Goal: Task Accomplishment & Management: Manage account settings

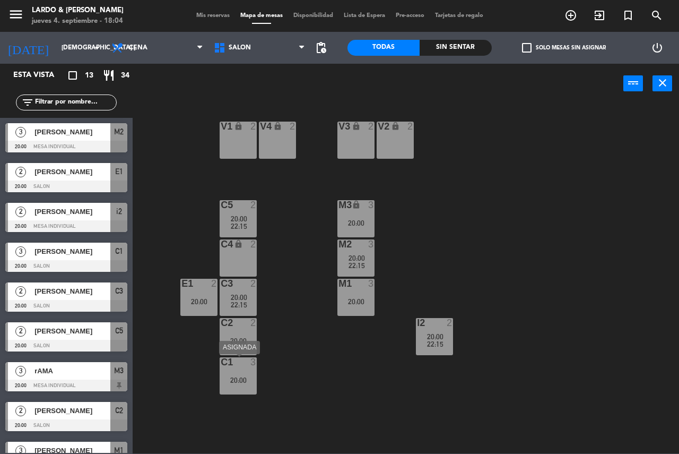
click at [242, 384] on div "C1 3 20:00" at bounding box center [238, 375] width 37 height 37
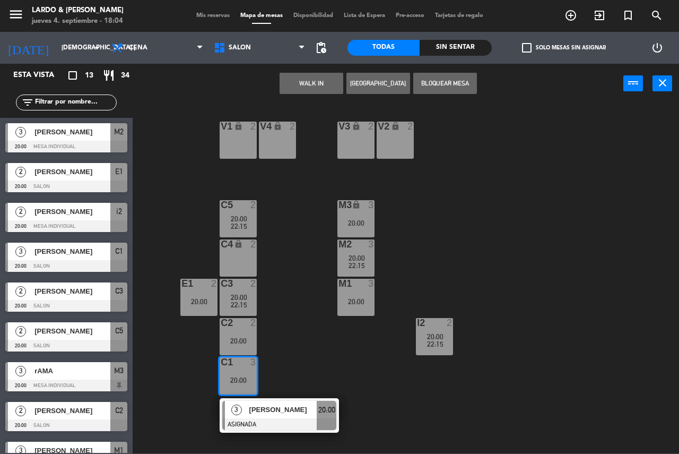
click at [370, 85] on button "[GEOGRAPHIC_DATA]" at bounding box center [378, 83] width 64 height 21
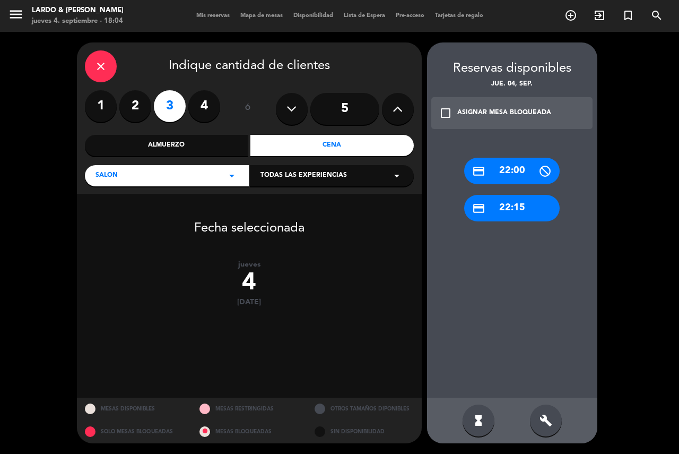
click at [212, 106] on label "4" at bounding box center [204, 106] width 32 height 32
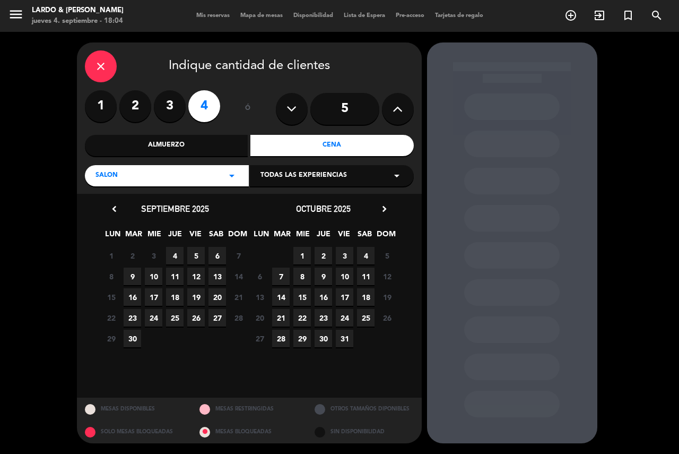
click at [180, 260] on span "4" at bounding box center [175, 256] width 18 height 18
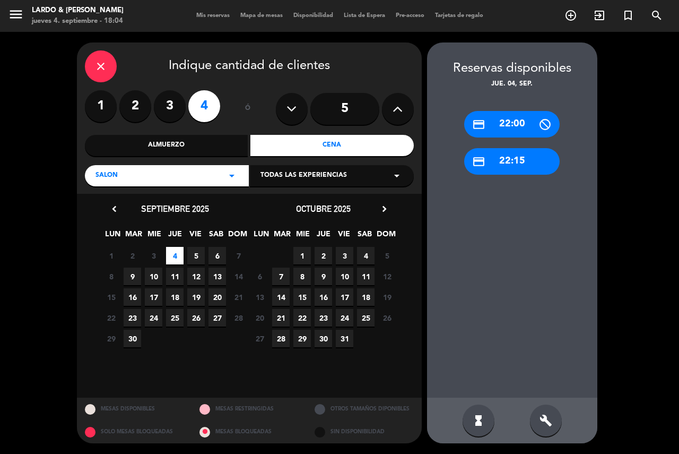
click at [514, 168] on div "credit_card 22:15" at bounding box center [511, 161] width 95 height 27
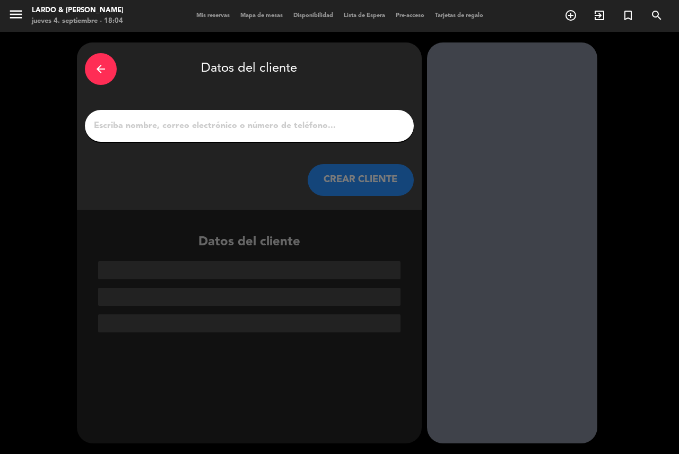
click at [288, 119] on input "1" at bounding box center [249, 125] width 313 height 15
click at [197, 128] on input "1" at bounding box center [249, 125] width 313 height 15
paste input "[PERSON_NAME]"
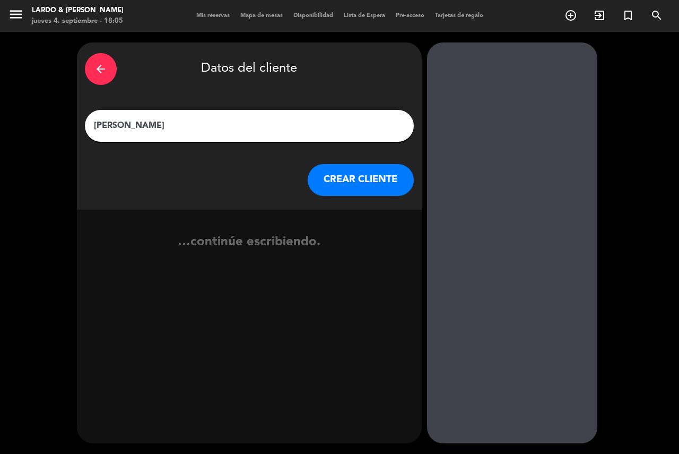
type input "[PERSON_NAME]"
click at [355, 177] on button "CREAR CLIENTE" at bounding box center [361, 180] width 106 height 32
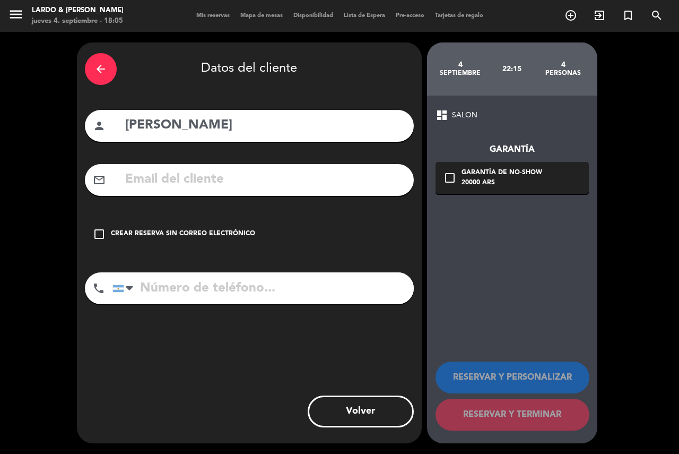
click at [169, 294] on input "tel" at bounding box center [262, 288] width 301 height 32
paste input "[PHONE_NUMBER]"
type input "[PHONE_NUMBER]"
click at [492, 176] on div "Garantía de no-show" at bounding box center [502, 173] width 81 height 11
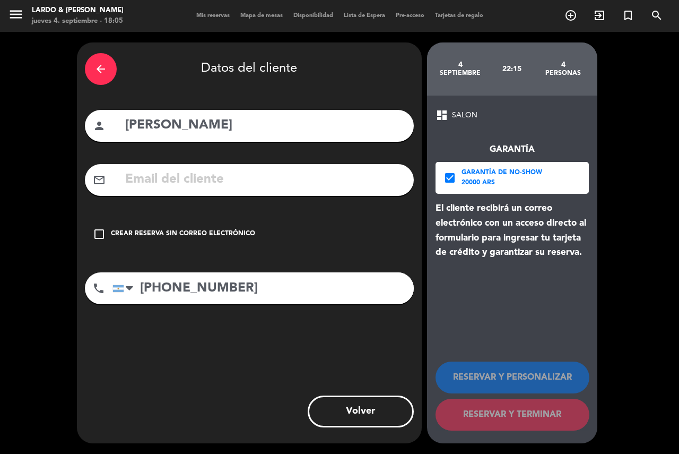
click at [475, 186] on div "20000 ARS" at bounding box center [502, 183] width 81 height 11
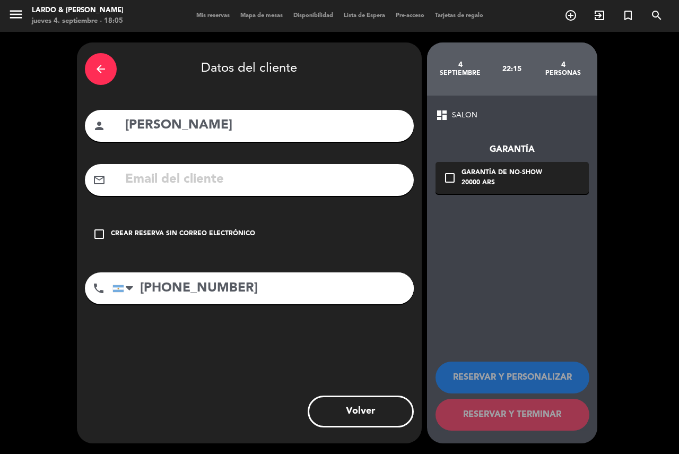
click at [94, 223] on div "check_box_outline_blank Crear reserva sin correo electrónico" at bounding box center [249, 234] width 329 height 32
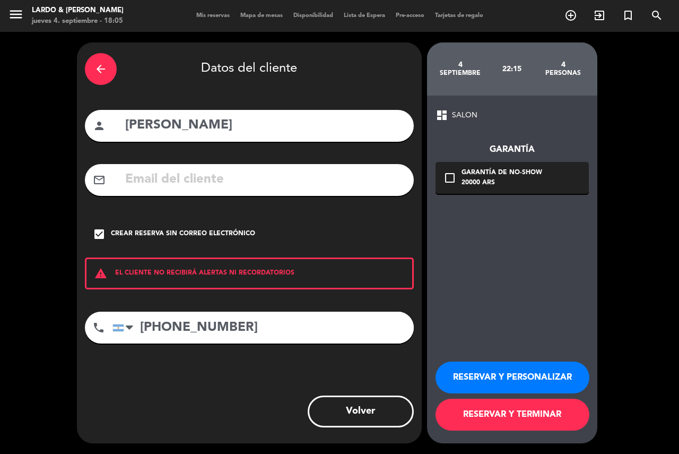
drag, startPoint x: 502, startPoint y: 414, endPoint x: 477, endPoint y: 397, distance: 29.7
click at [502, 414] on button "RESERVAR Y TERMINAR" at bounding box center [513, 414] width 154 height 32
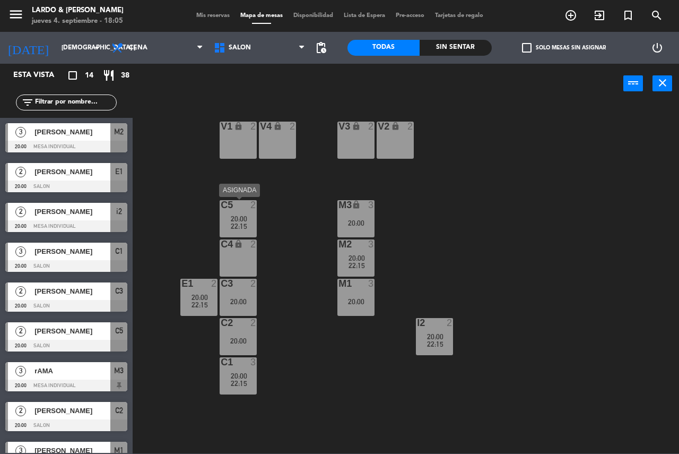
click at [250, 217] on div "20:00" at bounding box center [238, 218] width 37 height 7
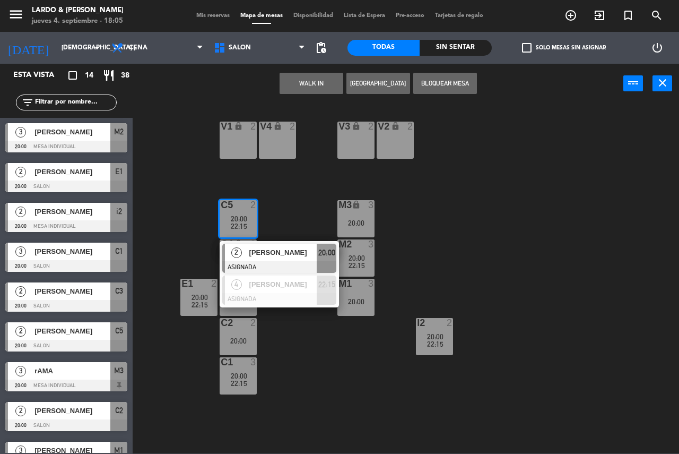
click at [286, 196] on div "V1 lock 2 V2 lock 2 V3 lock 2 V4 lock 2 C5 2 20:00 22:15 2 [PERSON_NAME] ASIGNA…" at bounding box center [409, 278] width 539 height 350
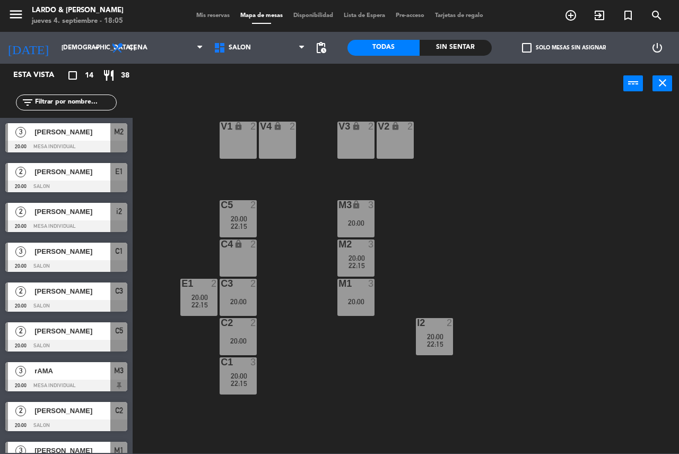
click at [252, 221] on div "20:00" at bounding box center [238, 218] width 37 height 7
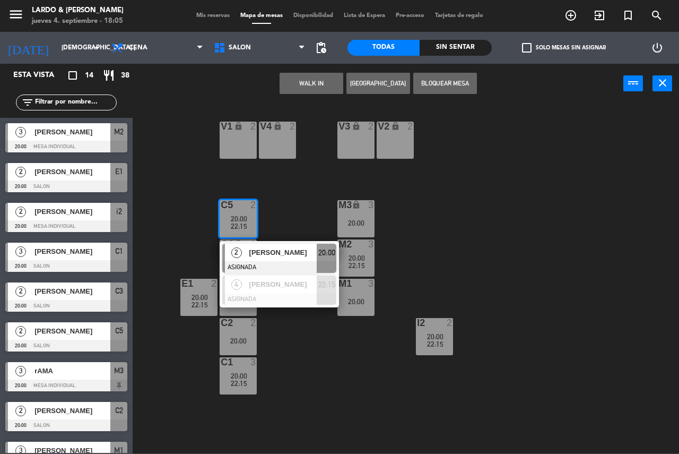
click at [284, 256] on span "[PERSON_NAME]" at bounding box center [283, 252] width 68 height 11
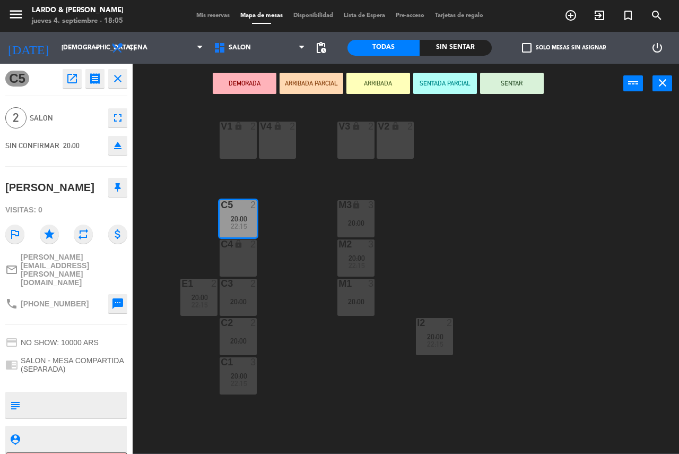
click at [251, 257] on div "C4 lock 2" at bounding box center [238, 257] width 37 height 37
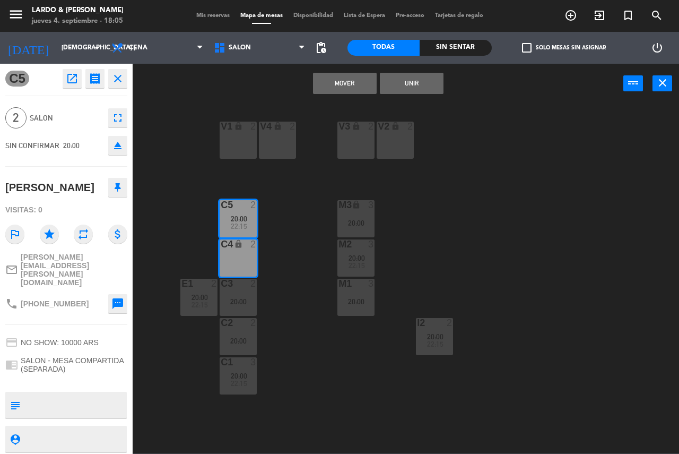
click at [356, 89] on button "Mover" at bounding box center [345, 83] width 64 height 21
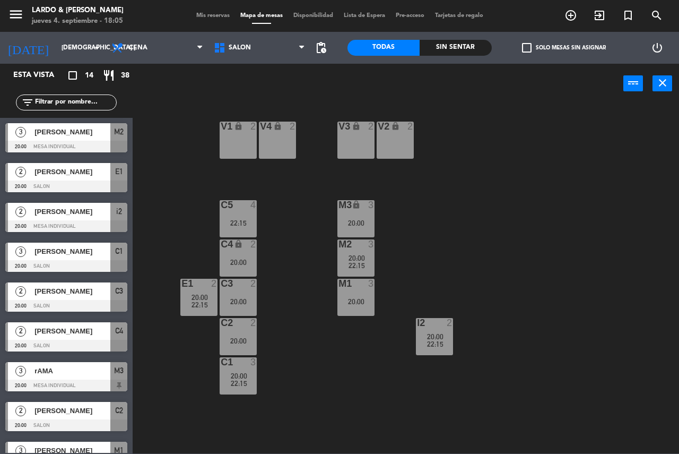
click at [249, 216] on div "C5 4 22:15" at bounding box center [238, 218] width 37 height 37
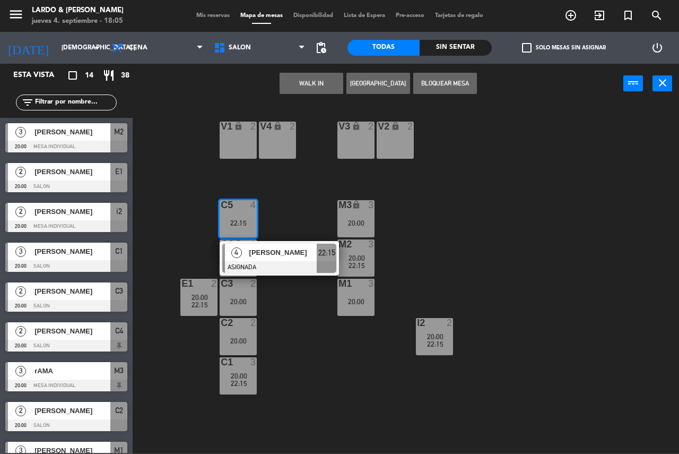
click at [386, 89] on button "[GEOGRAPHIC_DATA]" at bounding box center [378, 83] width 64 height 21
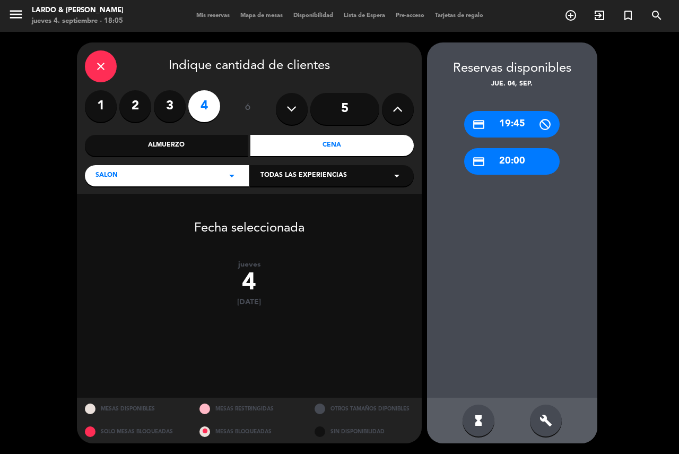
click at [508, 161] on div "credit_card 20:00" at bounding box center [511, 161] width 95 height 27
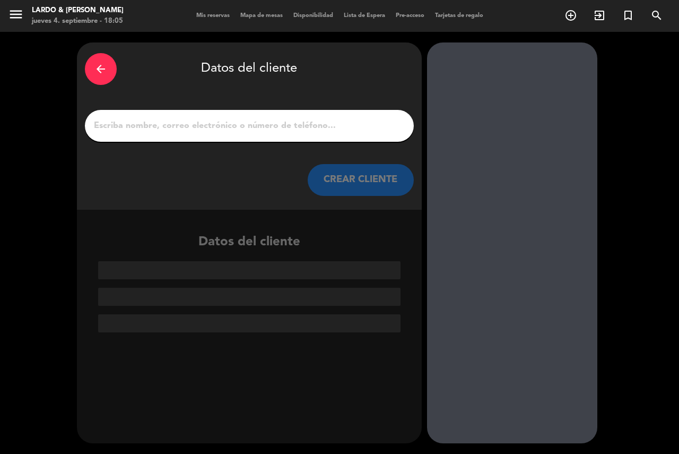
click at [233, 128] on input "1" at bounding box center [249, 125] width 313 height 15
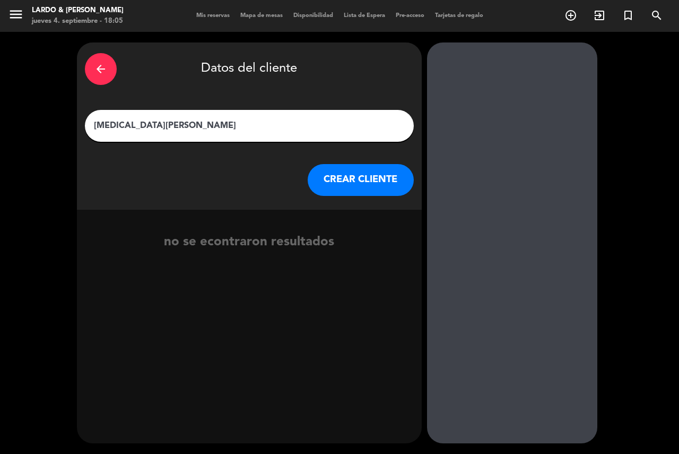
type input "[MEDICAL_DATA][PERSON_NAME]"
click at [353, 175] on button "CREAR CLIENTE" at bounding box center [361, 180] width 106 height 32
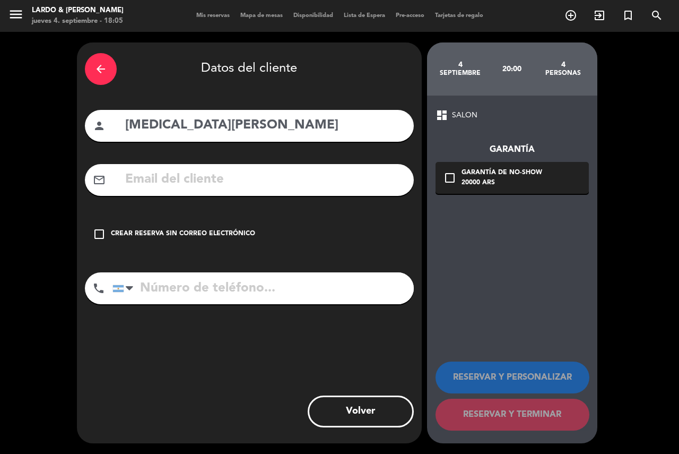
click at [219, 241] on div "check_box_outline_blank Crear reserva sin correo electrónico" at bounding box center [249, 234] width 329 height 32
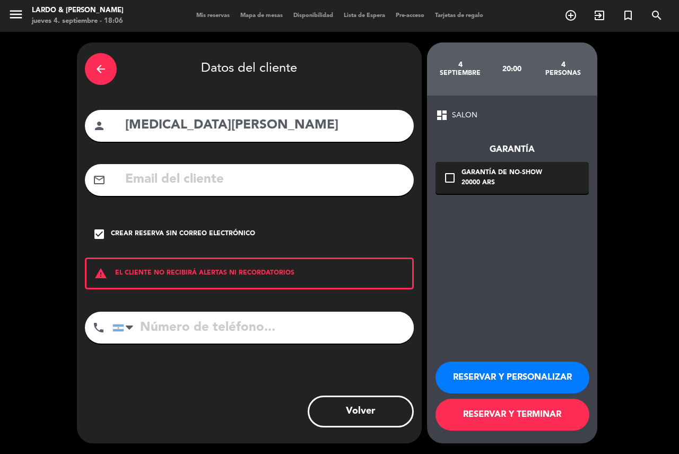
click at [211, 326] on input "tel" at bounding box center [262, 327] width 301 height 32
paste input "[PHONE_NUMBER]"
type input "[PHONE_NUMBER]"
click at [508, 413] on button "RESERVAR Y TERMINAR" at bounding box center [513, 414] width 154 height 32
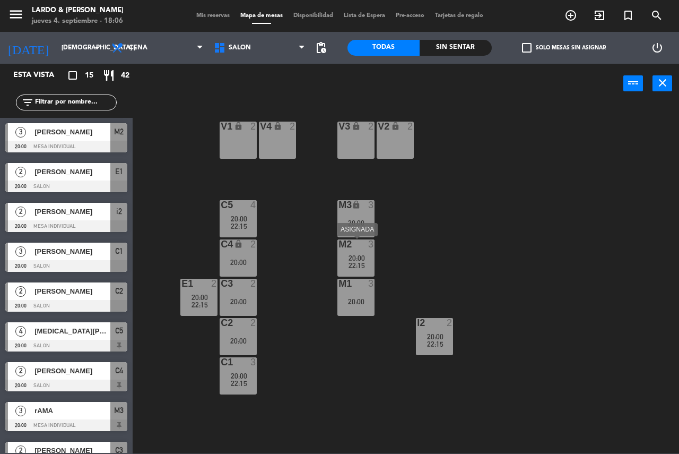
click at [357, 251] on div "M2 3 20:00 22:15" at bounding box center [355, 257] width 37 height 37
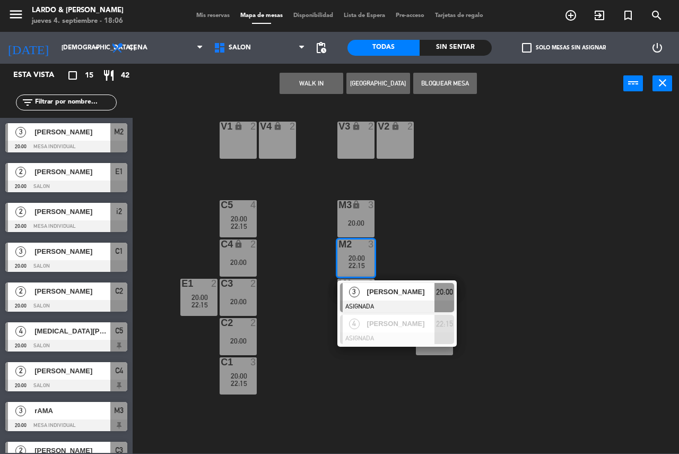
drag, startPoint x: 439, startPoint y: 259, endPoint x: 380, endPoint y: 285, distance: 64.4
click at [439, 258] on div "V1 lock 2 V2 lock 2 V3 lock 2 V4 lock 2 C5 4 20:00 22:15 M3 lock 3 20:00 C4 loc…" at bounding box center [409, 278] width 539 height 350
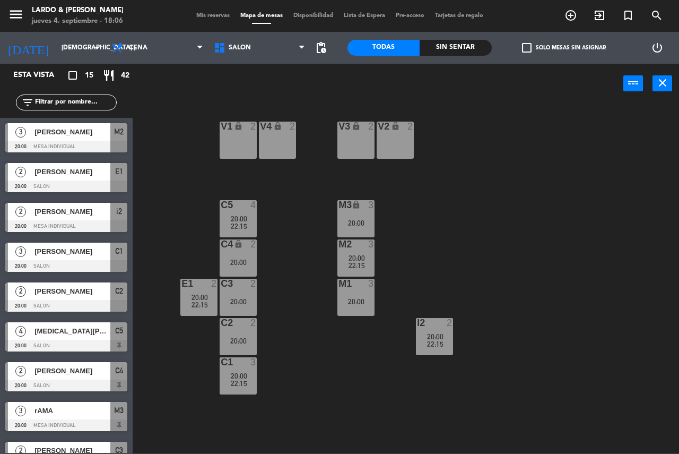
click at [379, 285] on div "3" at bounding box center [374, 283] width 18 height 10
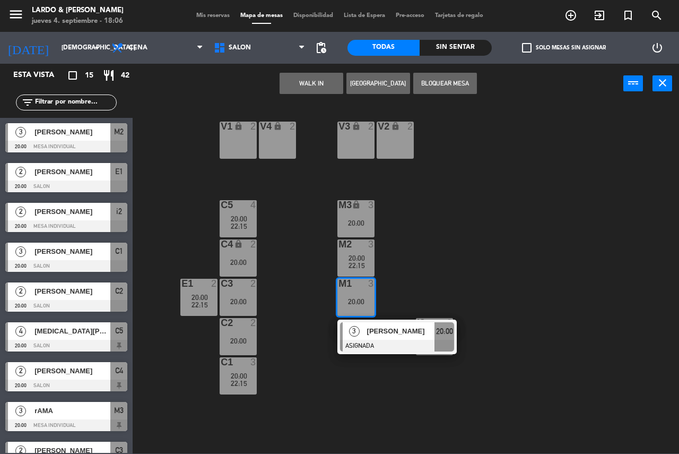
click at [400, 240] on div "V1 lock 2 V2 lock 2 V3 lock 2 V4 lock 2 C5 4 20:00 22:15 M3 lock 3 20:00 C4 loc…" at bounding box center [409, 278] width 539 height 350
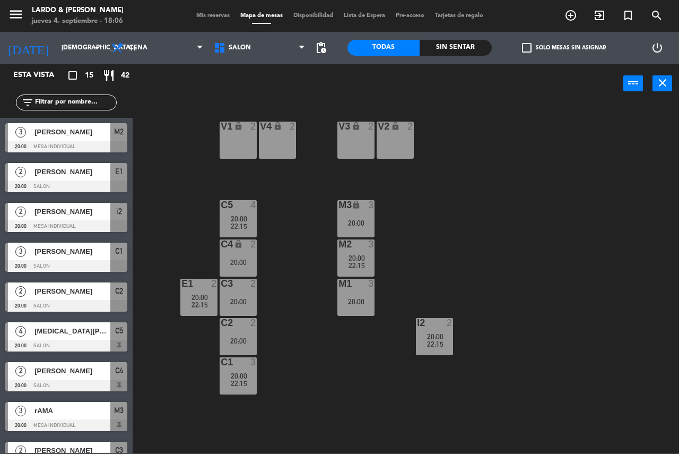
click at [367, 214] on div "M3 lock 3 20:00" at bounding box center [355, 218] width 37 height 37
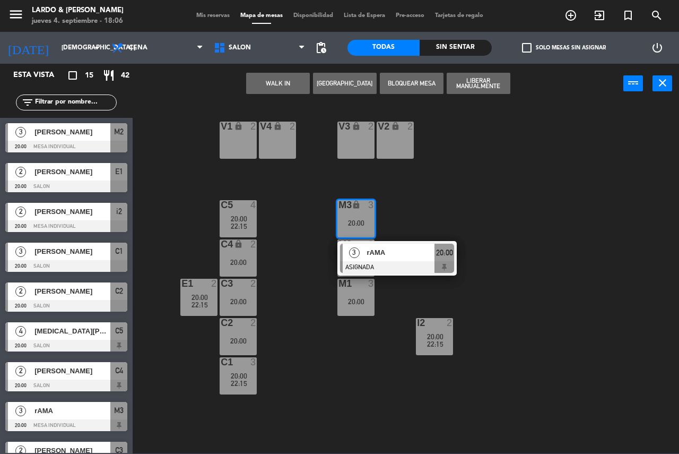
click at [398, 194] on div "V1 lock 2 V2 lock 2 V3 lock 2 V4 lock 2 C5 4 20:00 22:15 M3 lock 3 20:00 3 rAMA…" at bounding box center [409, 278] width 539 height 350
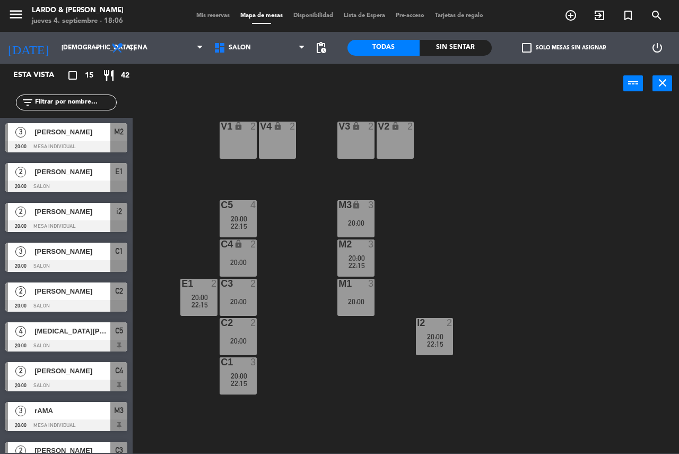
click at [243, 223] on span "22:15" at bounding box center [239, 226] width 16 height 8
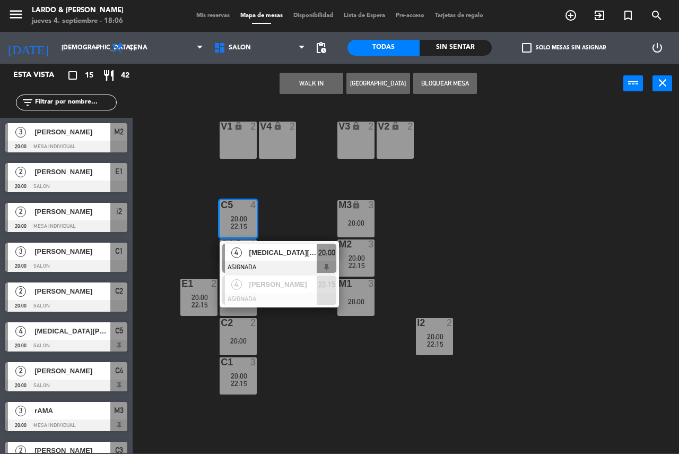
click at [285, 190] on div "V1 lock 2 V2 lock 2 V3 lock 2 V4 lock 2 C5 4 20:00 22:15 4 [MEDICAL_DATA][PERSO…" at bounding box center [409, 278] width 539 height 350
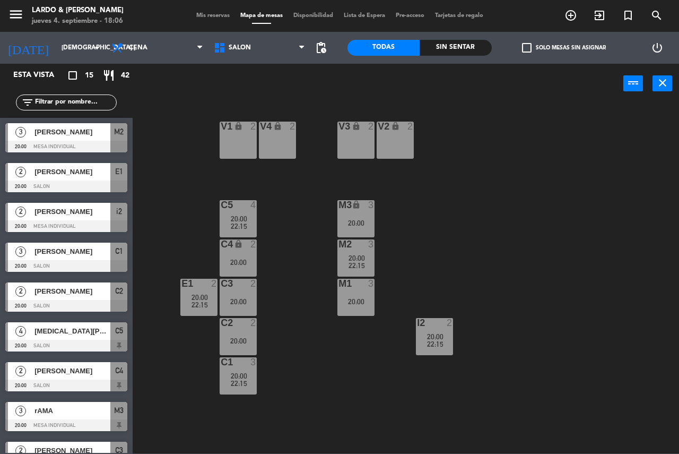
click at [240, 267] on div "C4 lock 2 20:00" at bounding box center [238, 257] width 37 height 37
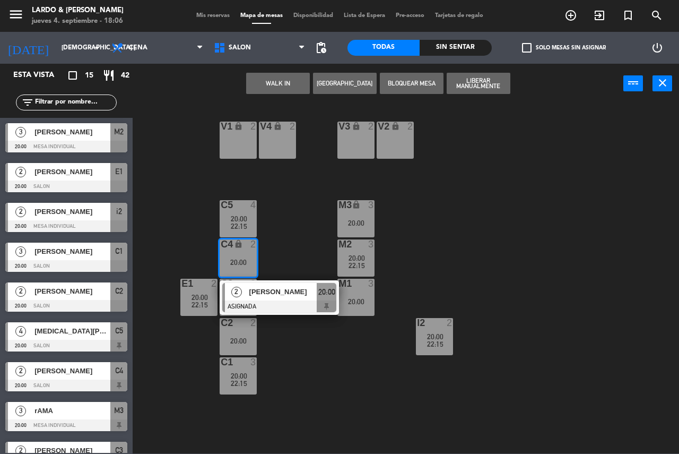
click at [294, 242] on div "V1 lock 2 V2 lock 2 V3 lock 2 V4 lock 2 C5 4 20:00 22:15 M3 lock 3 20:00 C4 loc…" at bounding box center [409, 278] width 539 height 350
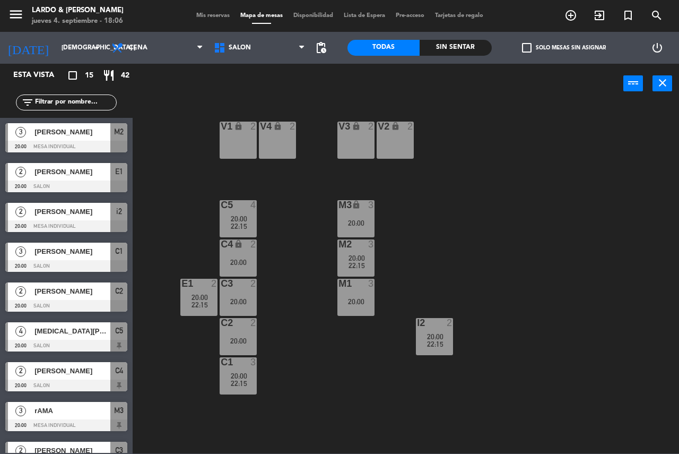
click at [248, 294] on div "C3 2 20:00" at bounding box center [238, 296] width 37 height 37
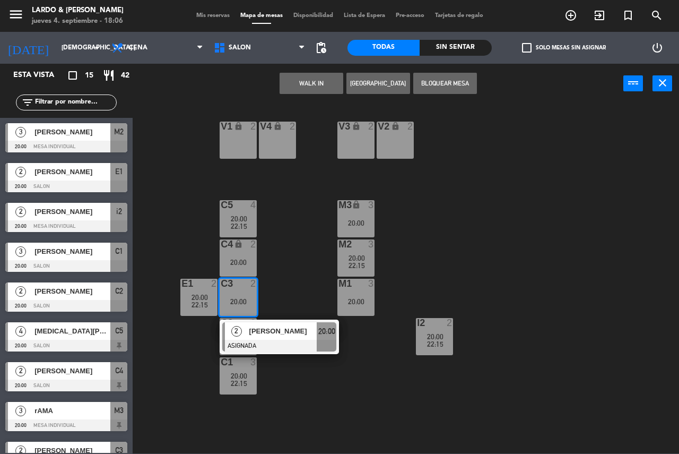
click at [297, 267] on div "V1 lock 2 V2 lock 2 V3 lock 2 V4 lock 2 C5 4 20:00 22:15 M3 lock 3 20:00 C4 loc…" at bounding box center [409, 278] width 539 height 350
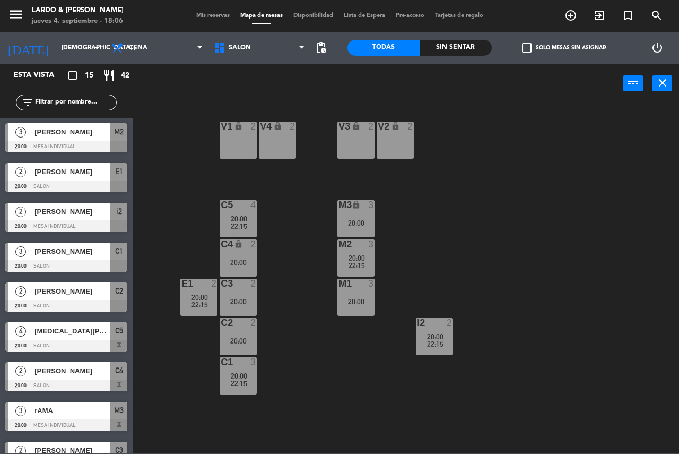
click at [206, 291] on div "E1 2 20:00 22:15" at bounding box center [198, 296] width 37 height 37
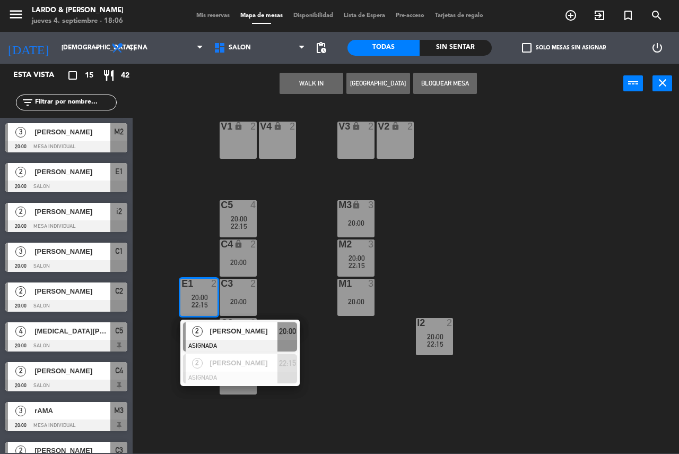
click at [198, 250] on div "V1 lock 2 V2 lock 2 V3 lock 2 V4 lock 2 C5 4 20:00 22:15 M3 lock 3 20:00 C4 loc…" at bounding box center [409, 278] width 539 height 350
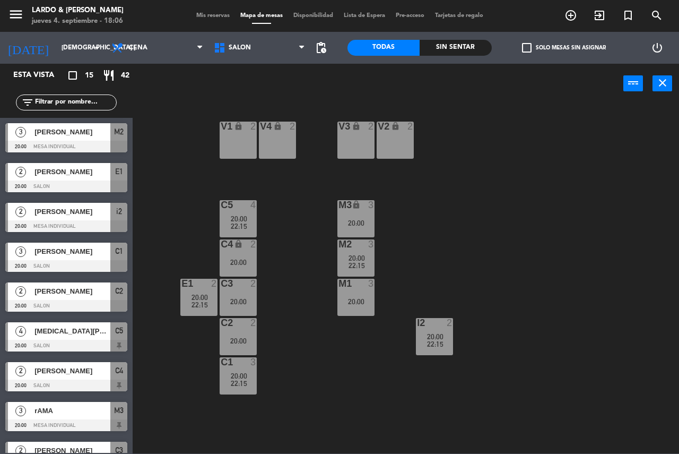
click at [254, 331] on div "C2 2 20:00" at bounding box center [238, 336] width 37 height 37
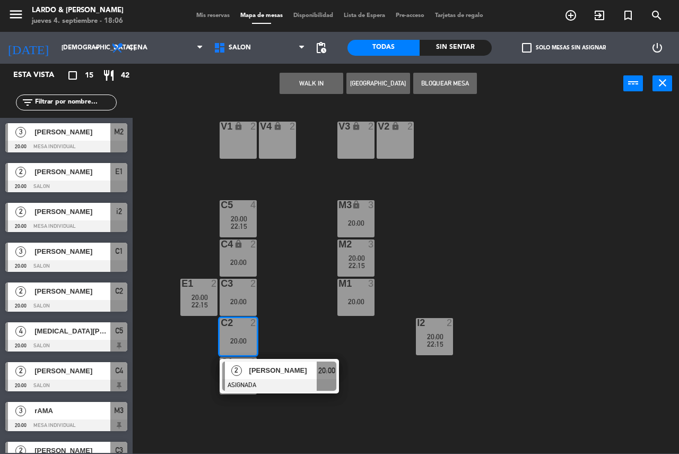
click at [307, 326] on div "V1 lock 2 V2 lock 2 V3 lock 2 V4 lock 2 C5 4 20:00 22:15 M3 lock 3 20:00 C4 loc…" at bounding box center [409, 278] width 539 height 350
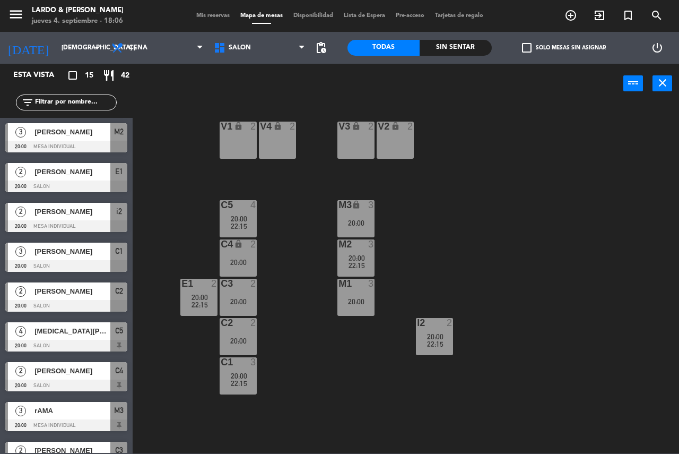
click at [247, 379] on div "22:15" at bounding box center [238, 382] width 37 height 7
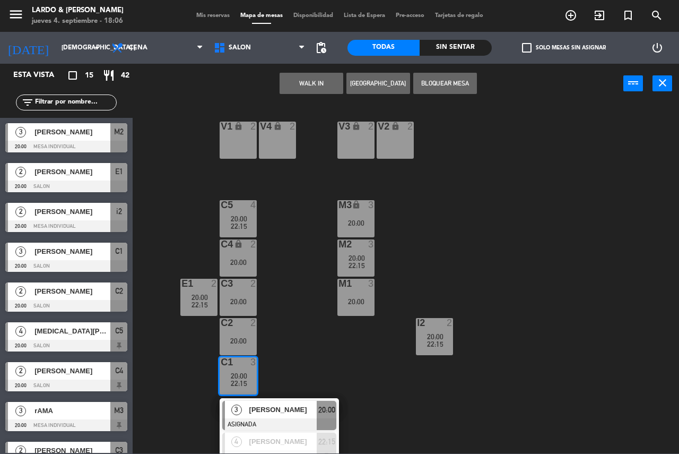
click at [328, 340] on div "V1 lock 2 V2 lock 2 V3 lock 2 V4 lock 2 C5 4 20:00 22:15 M3 lock 3 20:00 C4 loc…" at bounding box center [409, 278] width 539 height 350
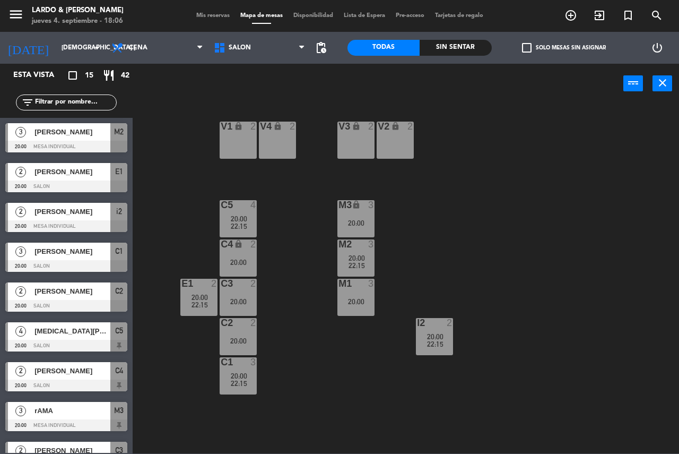
click at [429, 339] on span "20:00" at bounding box center [435, 336] width 16 height 8
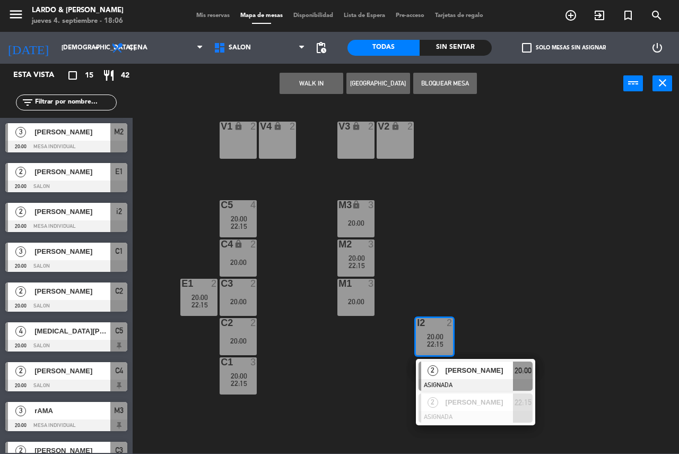
click at [432, 262] on div "V1 lock 2 V2 lock 2 V3 lock 2 V4 lock 2 C5 4 20:00 22:15 M3 lock 3 20:00 C4 loc…" at bounding box center [409, 278] width 539 height 350
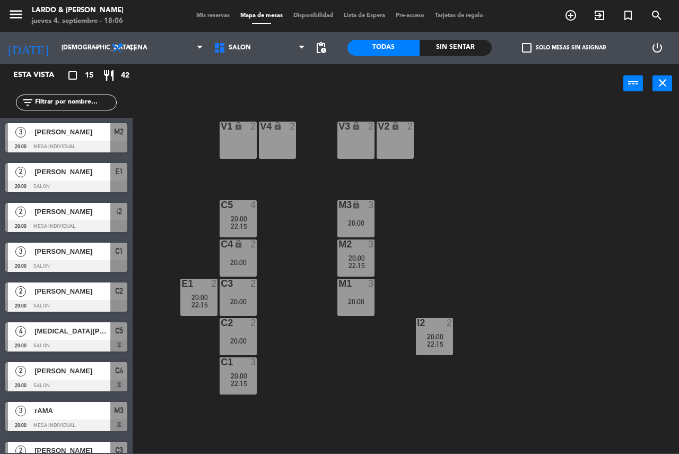
click at [378, 289] on div "V1 lock 2 V2 lock 2 V3 lock 2 V4 lock 2 C5 4 20:00 22:15 M3 lock 3 20:00 C4 loc…" at bounding box center [409, 278] width 539 height 350
click at [362, 292] on div "M1 3 20:00" at bounding box center [355, 296] width 37 height 37
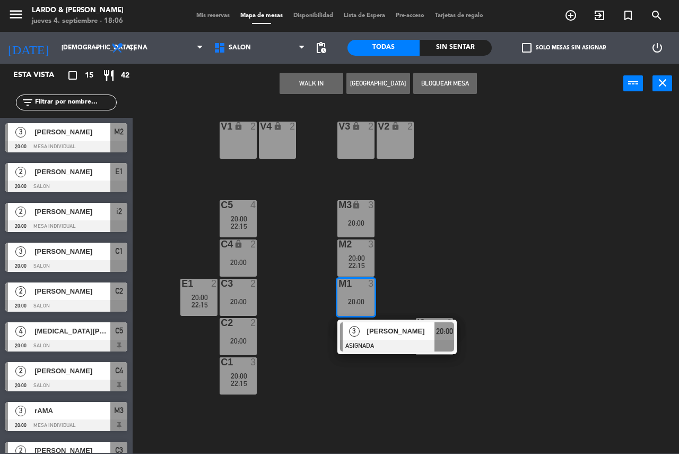
click at [402, 264] on div "V1 lock 2 V2 lock 2 V3 lock 2 V4 lock 2 C5 4 20:00 22:15 M3 lock 3 20:00 C4 loc…" at bounding box center [409, 278] width 539 height 350
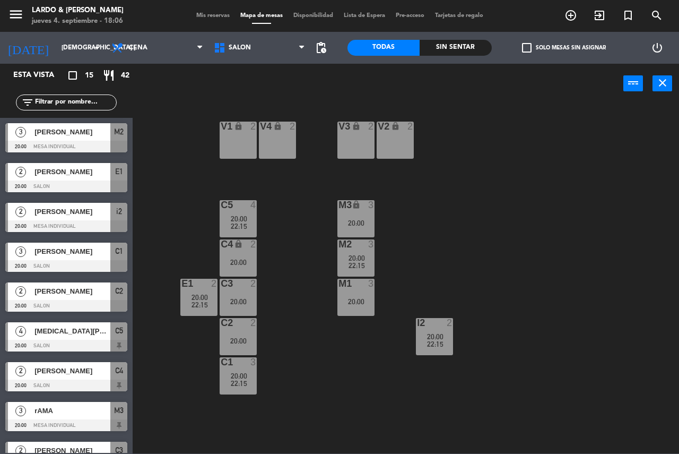
click at [205, 13] on span "Mis reservas" at bounding box center [213, 16] width 44 height 6
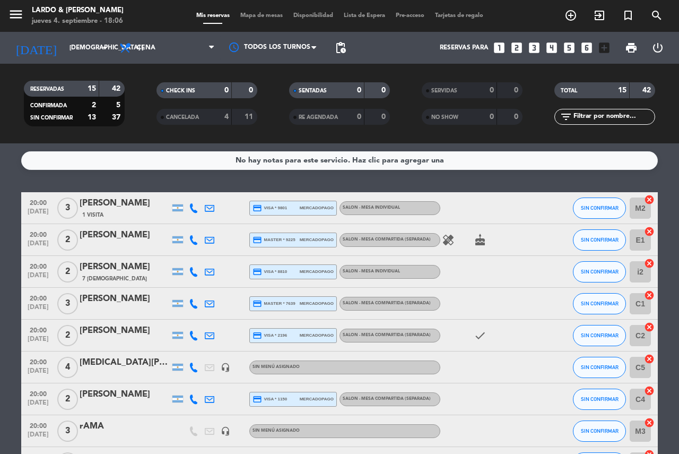
click at [208, 117] on div "4" at bounding box center [218, 117] width 21 height 12
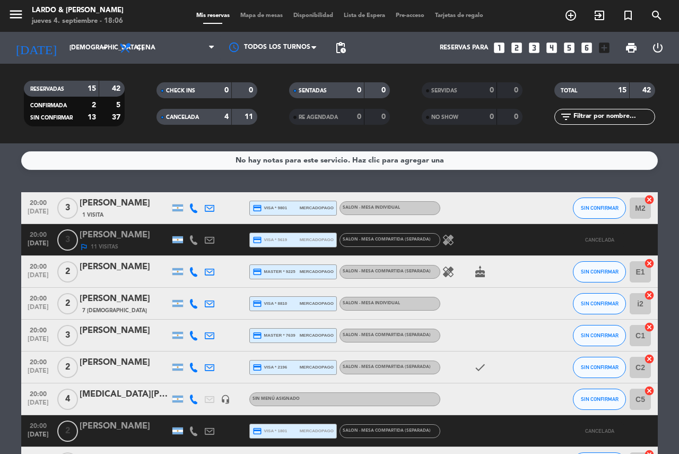
click at [213, 118] on div "4" at bounding box center [218, 117] width 21 height 12
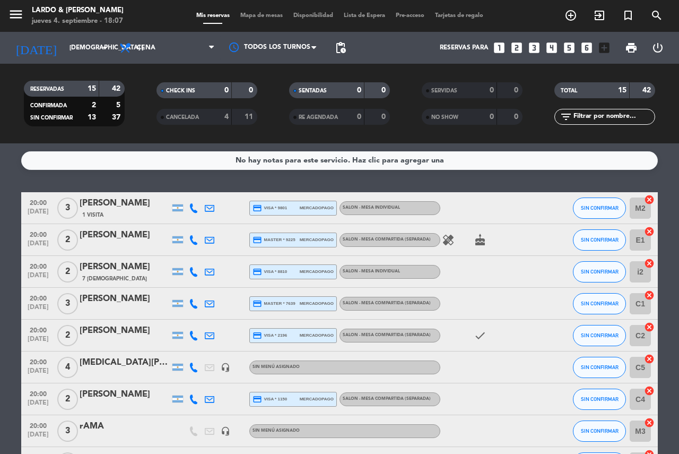
click at [452, 239] on icon "healing" at bounding box center [448, 239] width 13 height 13
click at [129, 233] on div "[PERSON_NAME]" at bounding box center [125, 235] width 90 height 14
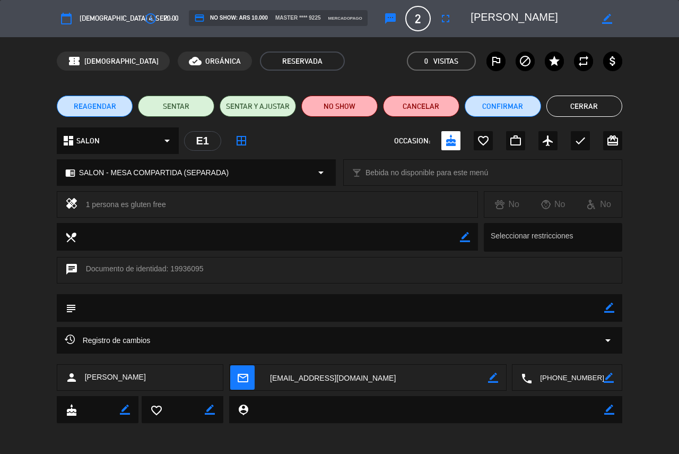
click at [572, 99] on button "Cerrar" at bounding box center [584, 105] width 76 height 21
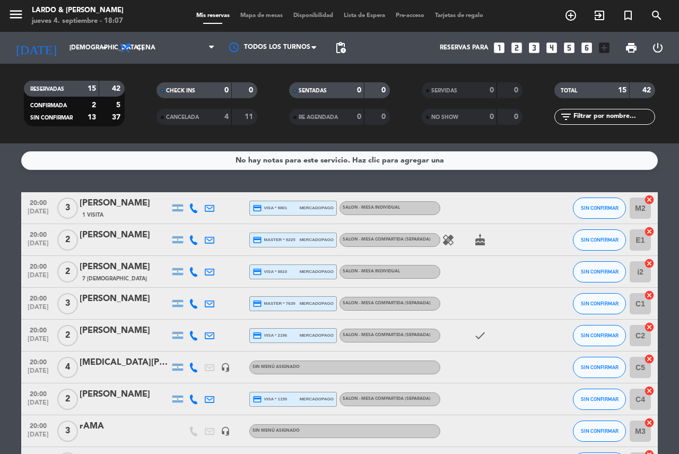
click at [120, 236] on div "[PERSON_NAME]" at bounding box center [125, 235] width 90 height 14
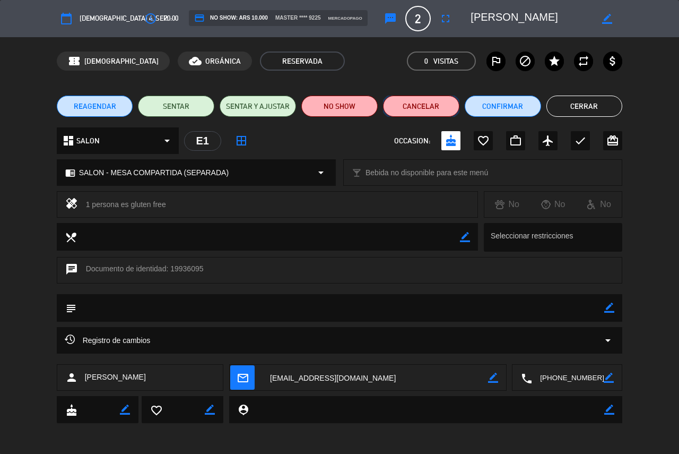
click at [419, 108] on button "Cancelar" at bounding box center [421, 105] width 76 height 21
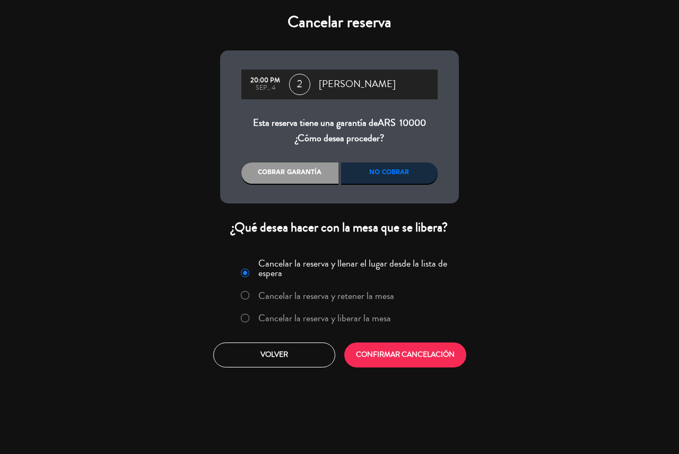
click at [377, 175] on div "No cobrar" at bounding box center [389, 172] width 97 height 21
click at [408, 357] on button "CONFIRMAR CANCELACIÓN" at bounding box center [405, 354] width 122 height 25
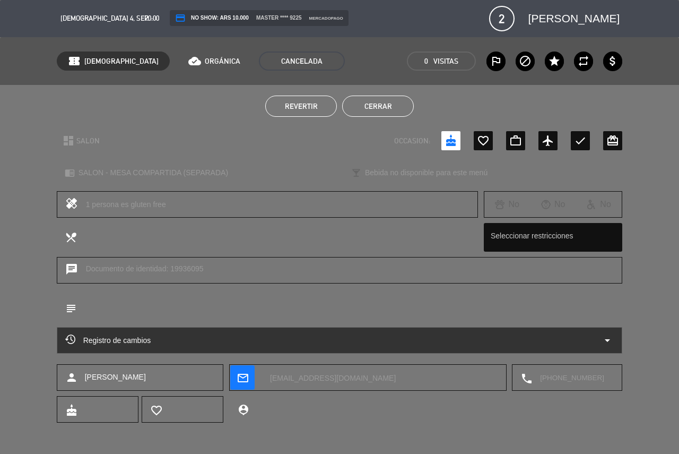
click at [312, 116] on button "Revertir" at bounding box center [301, 105] width 72 height 21
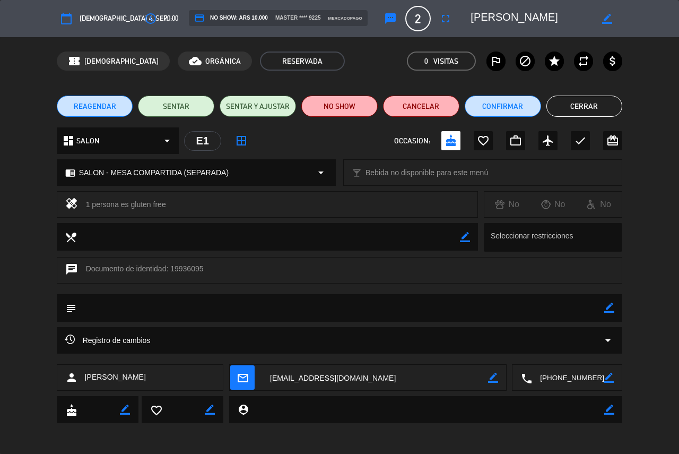
click at [615, 98] on button "Cerrar" at bounding box center [584, 105] width 76 height 21
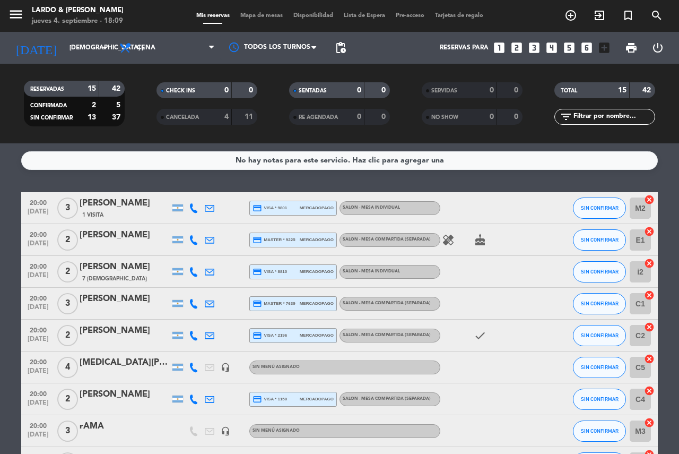
click at [259, 15] on span "Mapa de mesas" at bounding box center [261, 16] width 53 height 6
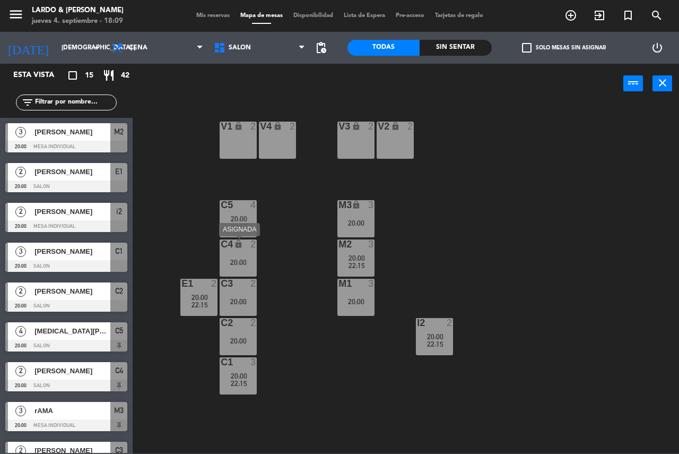
click at [241, 257] on div "C4 lock 2 20:00" at bounding box center [238, 257] width 37 height 37
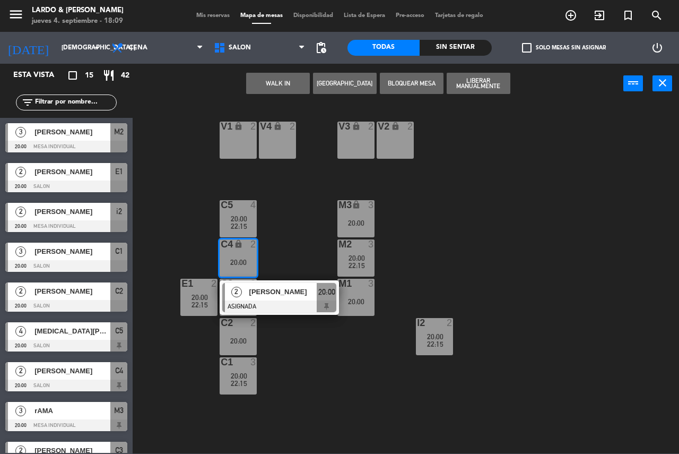
click at [292, 245] on div "V1 lock 2 V2 lock 2 V3 lock 2 V4 lock 2 C5 4 20:00 22:15 M3 lock 3 20:00 C4 loc…" at bounding box center [409, 278] width 539 height 350
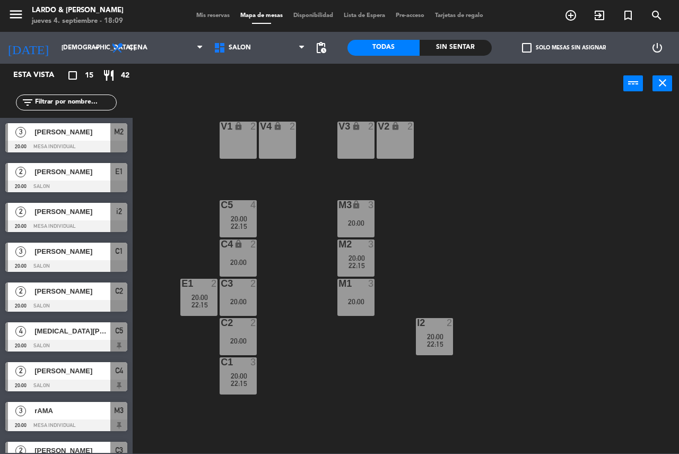
click at [210, 297] on div "20:00" at bounding box center [198, 296] width 37 height 7
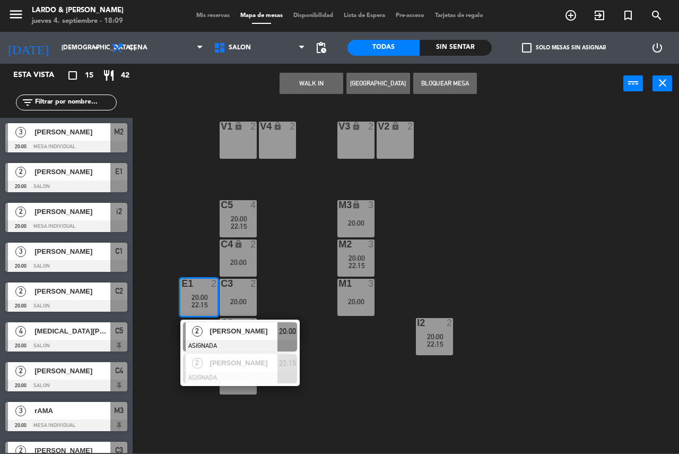
click at [305, 267] on div "V1 lock 2 V2 lock 2 V3 lock 2 V4 lock 2 C5 4 20:00 22:15 M3 lock 3 20:00 C4 loc…" at bounding box center [409, 278] width 539 height 350
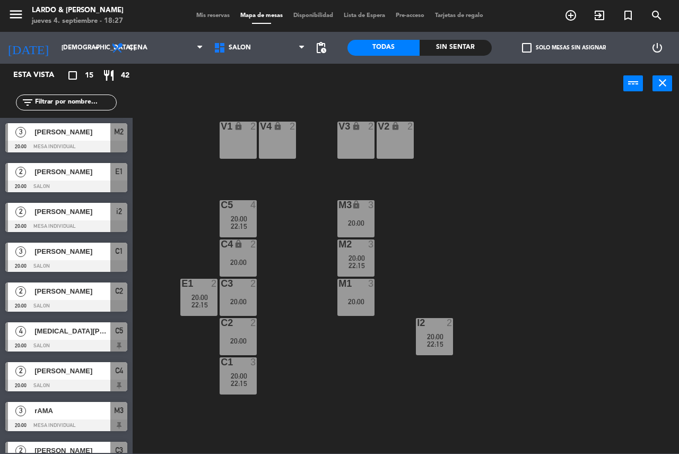
click at [74, 176] on span "[PERSON_NAME]" at bounding box center [72, 171] width 76 height 11
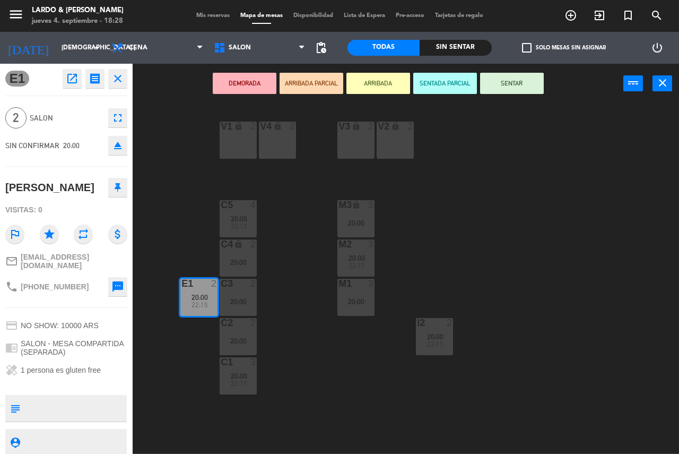
click at [480, 248] on div "V1 lock 2 V2 lock 2 V3 lock 2 V4 lock 2 C5 4 20:00 22:15 M3 lock 3 20:00 C4 loc…" at bounding box center [409, 278] width 539 height 350
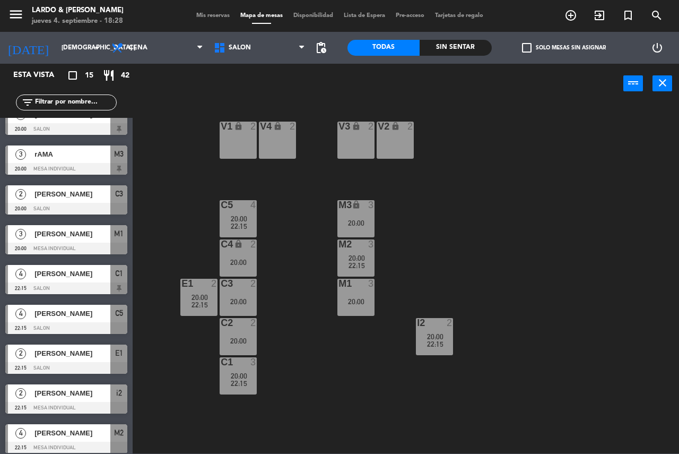
scroll to position [262, 0]
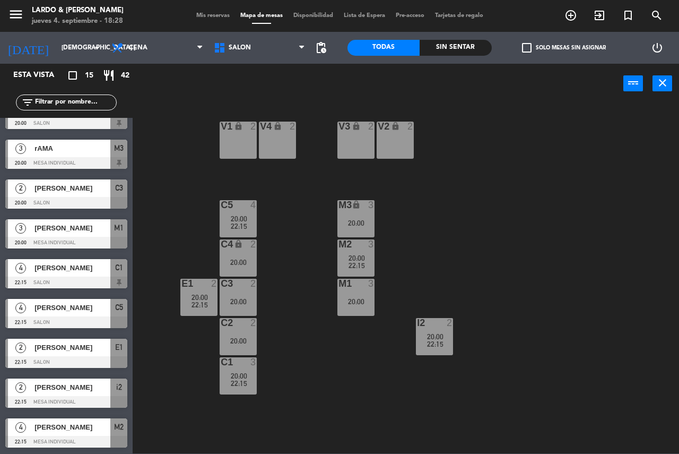
click at [240, 222] on span "22:15" at bounding box center [239, 226] width 16 height 8
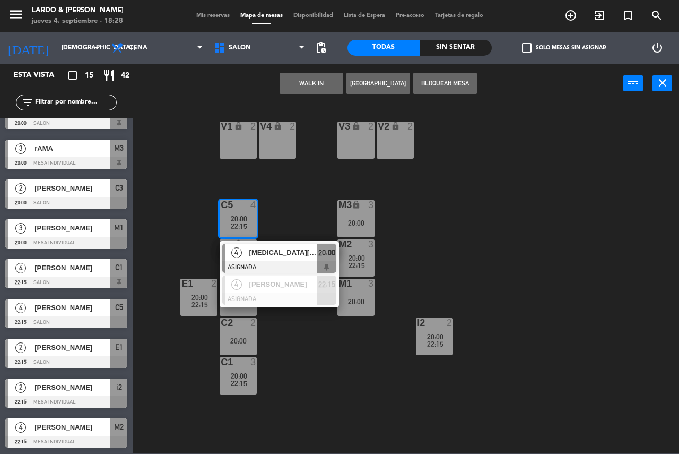
click at [256, 259] on div "[MEDICAL_DATA][PERSON_NAME]" at bounding box center [282, 252] width 69 height 18
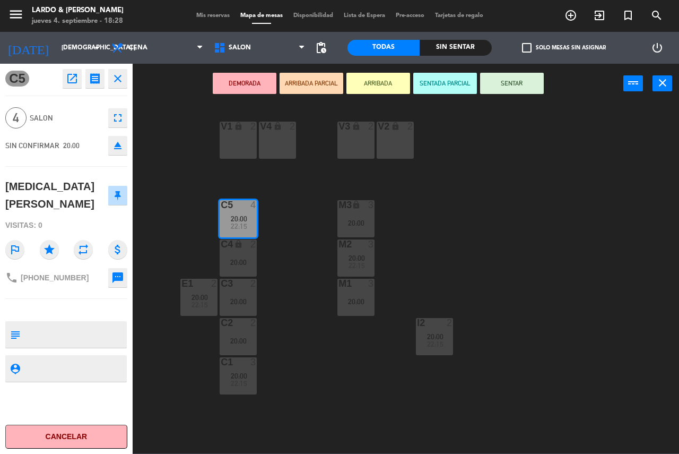
click at [234, 88] on button "DEMORADA" at bounding box center [245, 83] width 64 height 21
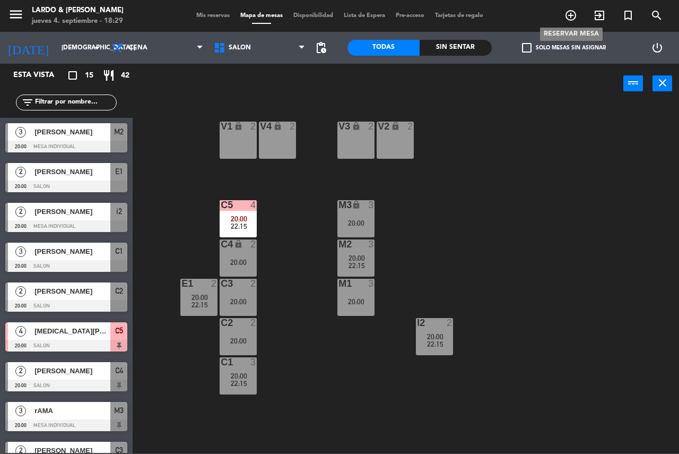
click at [569, 20] on icon "add_circle_outline" at bounding box center [570, 15] width 13 height 13
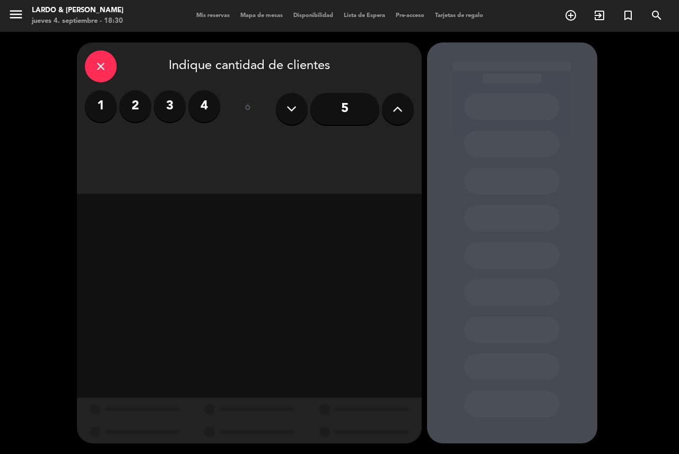
click at [103, 58] on div "close" at bounding box center [101, 66] width 32 height 32
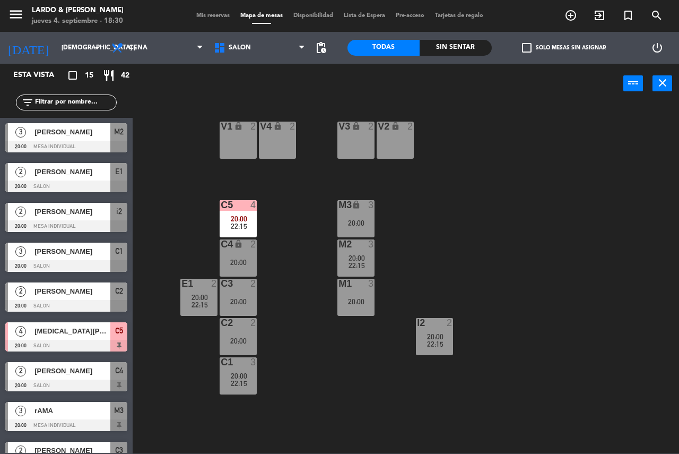
click at [204, 18] on span "Mis reservas" at bounding box center [213, 16] width 44 height 6
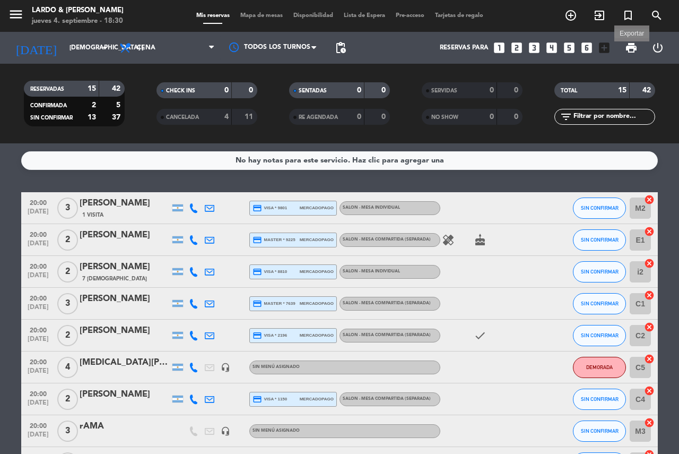
click at [632, 50] on span "print" at bounding box center [631, 47] width 13 height 13
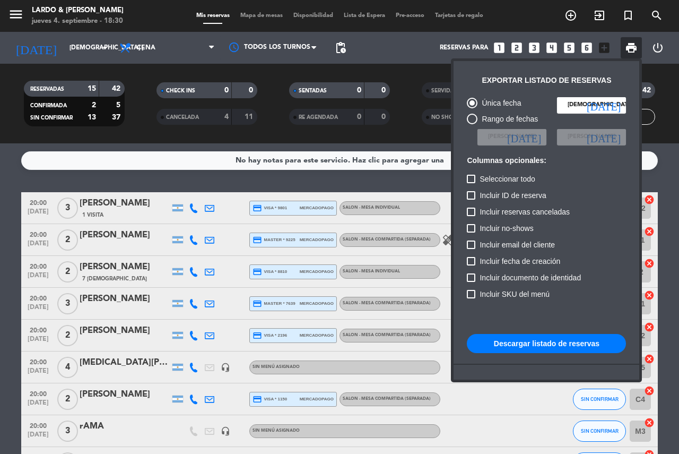
click at [561, 338] on button "Descargar listado de reservas" at bounding box center [546, 343] width 159 height 19
click at [251, 6] on div at bounding box center [339, 227] width 679 height 454
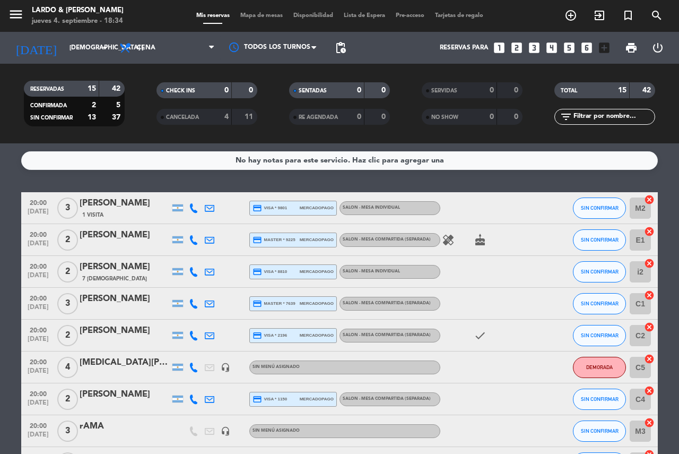
click at [253, 18] on span "Mapa de mesas" at bounding box center [261, 16] width 53 height 6
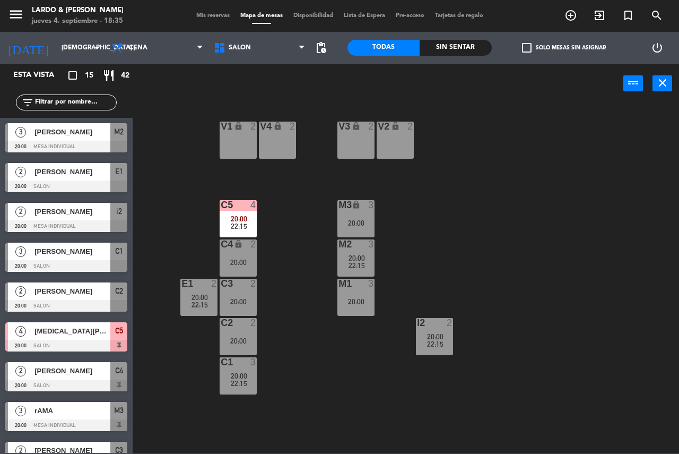
click at [553, 163] on div "V1 lock 2 V2 lock 2 V3 lock 2 V4 lock 2 C5 4 20:00 22:15 M3 lock 3 20:00 C4 loc…" at bounding box center [409, 278] width 539 height 350
click at [56, 176] on span "[PERSON_NAME]" at bounding box center [72, 171] width 76 height 11
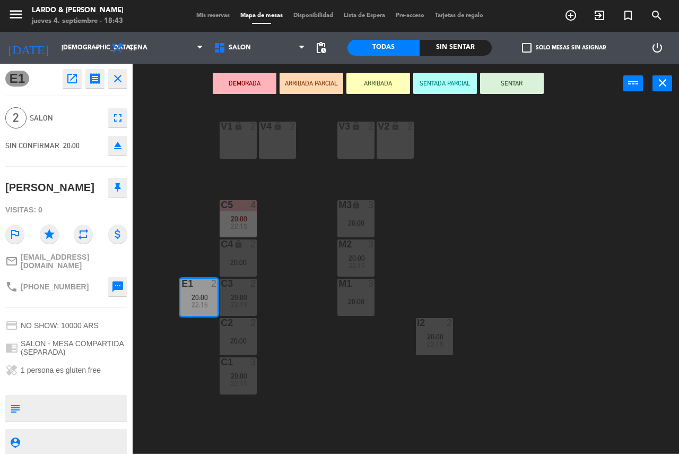
click at [263, 81] on button "DEMORADA" at bounding box center [245, 83] width 64 height 21
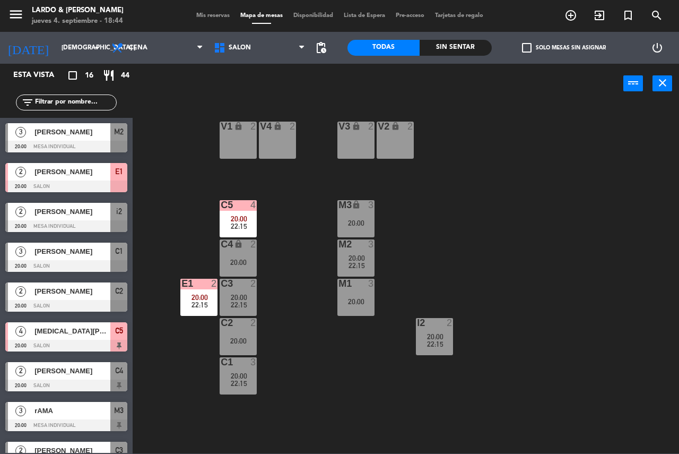
click at [89, 220] on div at bounding box center [66, 226] width 122 height 12
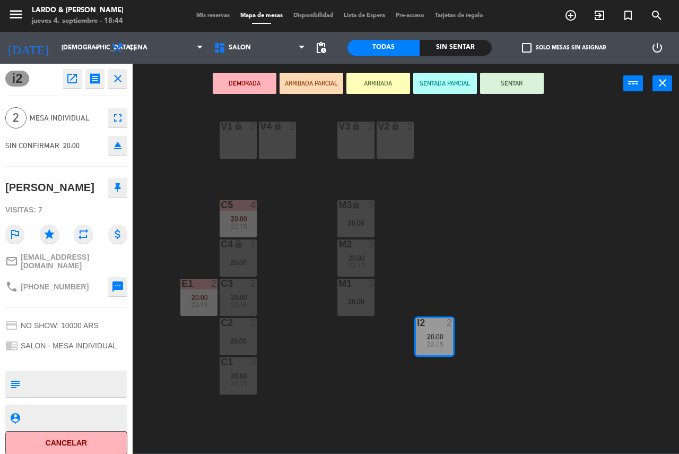
click at [251, 81] on button "DEMORADA" at bounding box center [245, 83] width 64 height 21
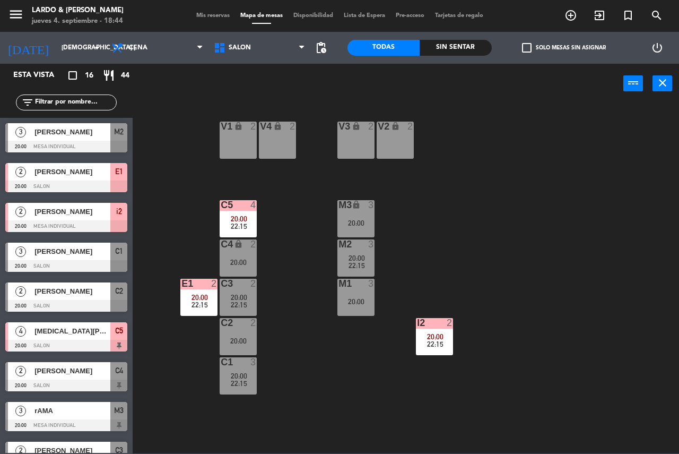
click at [78, 268] on div at bounding box center [66, 266] width 122 height 12
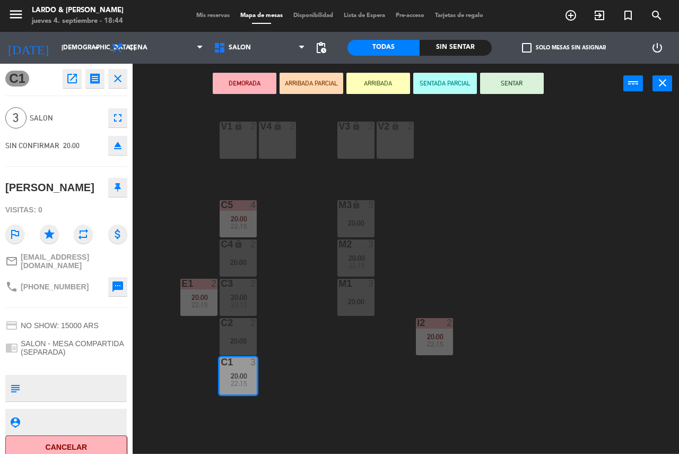
click at [246, 88] on button "DEMORADA" at bounding box center [245, 83] width 64 height 21
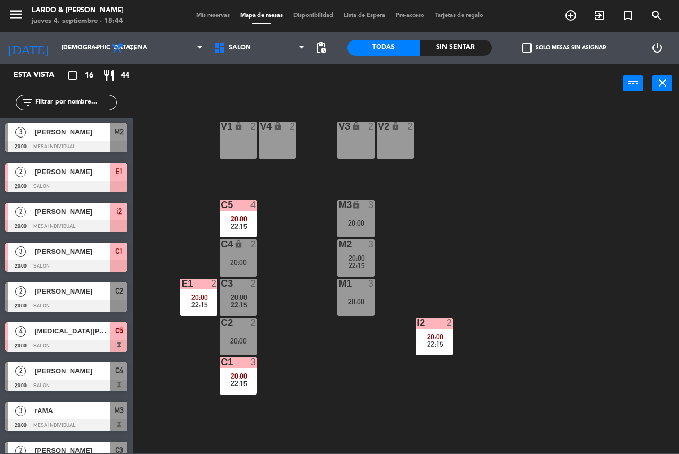
click at [65, 312] on div "2 [PERSON_NAME] 20:00 SALON C2" at bounding box center [66, 297] width 133 height 40
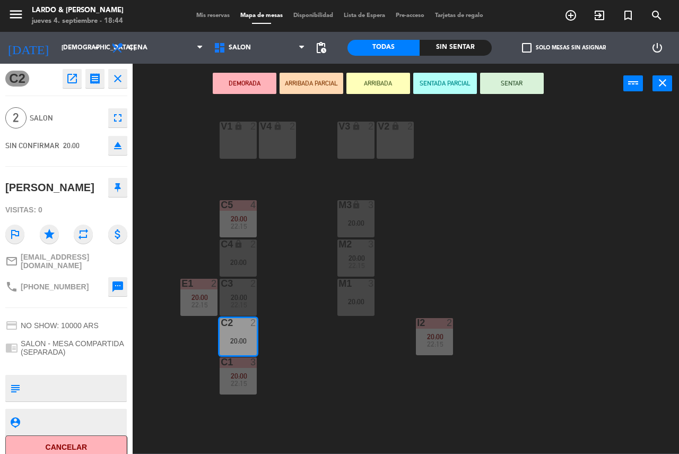
click at [242, 81] on button "DEMORADA" at bounding box center [245, 83] width 64 height 21
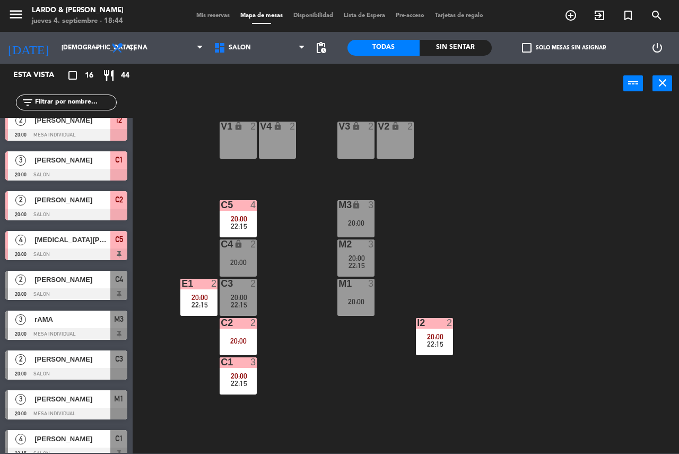
scroll to position [106, 0]
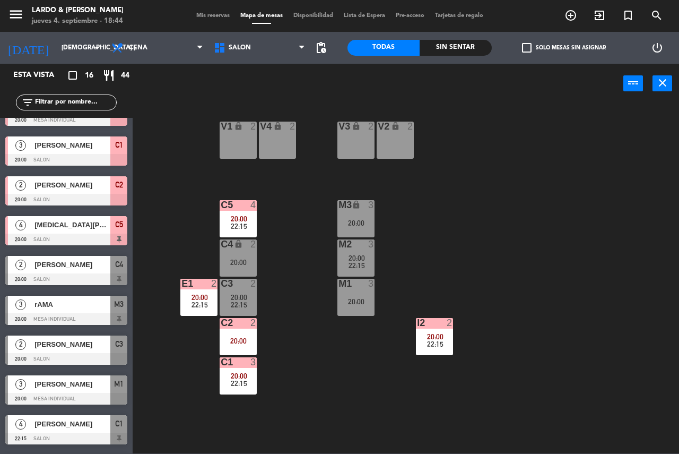
click at [75, 414] on div "4 [PERSON_NAME] 22:15 SALON C1" at bounding box center [66, 430] width 133 height 40
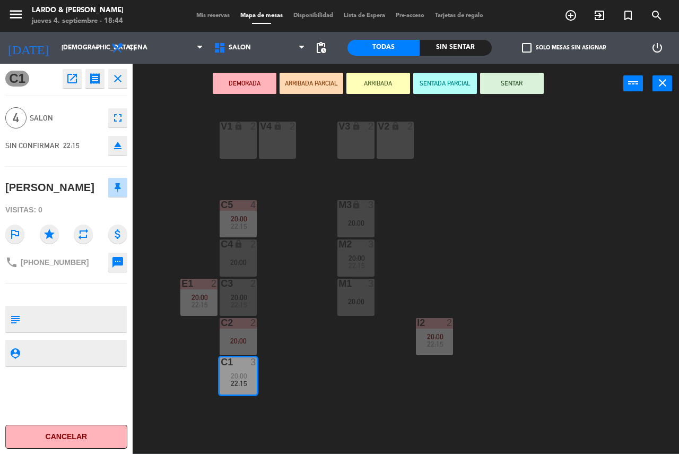
click at [235, 88] on button "DEMORADA" at bounding box center [245, 83] width 64 height 21
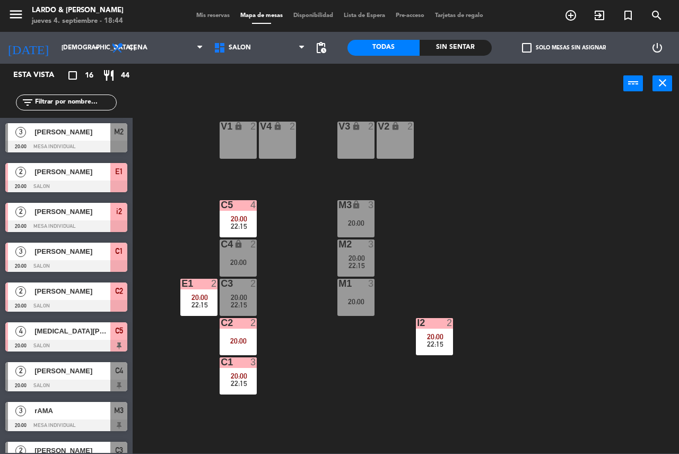
scroll to position [0, 0]
click at [43, 413] on span "rAMA" at bounding box center [72, 410] width 76 height 11
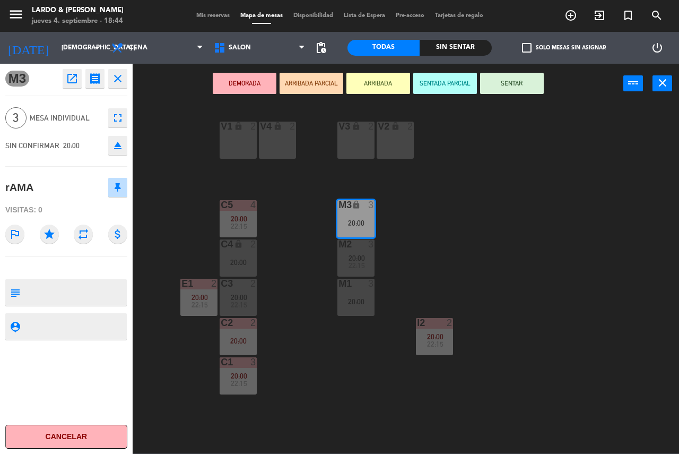
click at [257, 77] on button "DEMORADA" at bounding box center [245, 83] width 64 height 21
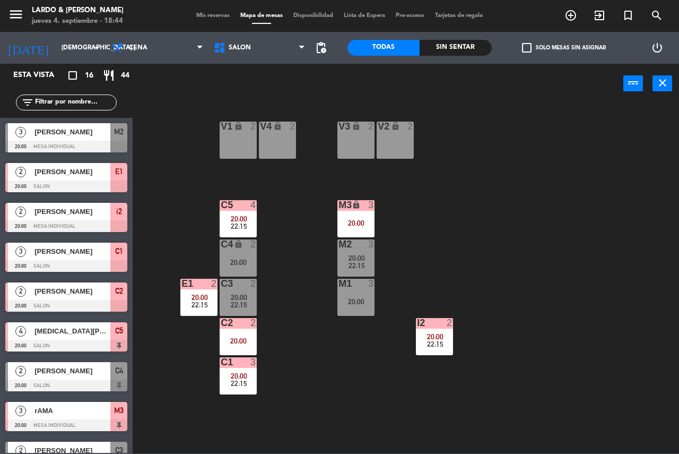
click at [86, 373] on span "[PERSON_NAME]" at bounding box center [72, 370] width 76 height 11
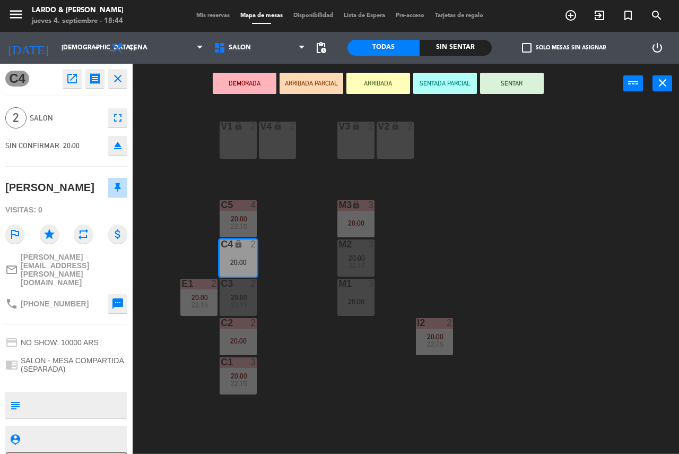
click at [225, 85] on button "DEMORADA" at bounding box center [245, 83] width 64 height 21
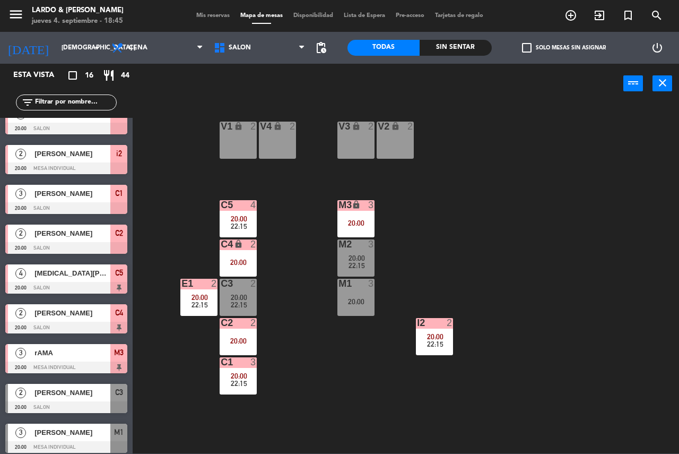
scroll to position [37, 0]
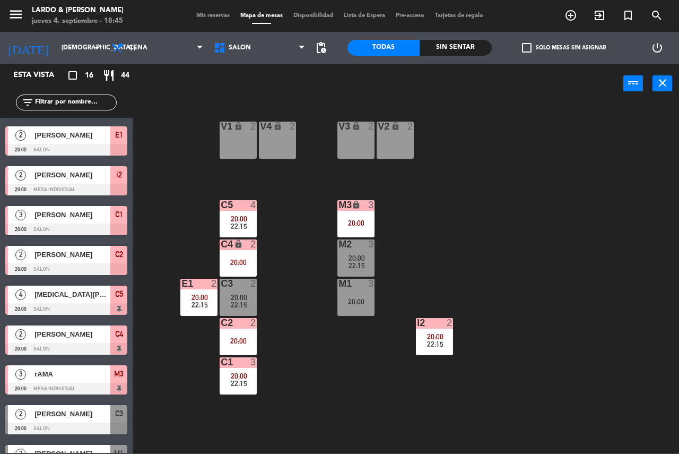
click at [57, 337] on span "[PERSON_NAME]" at bounding box center [72, 333] width 76 height 11
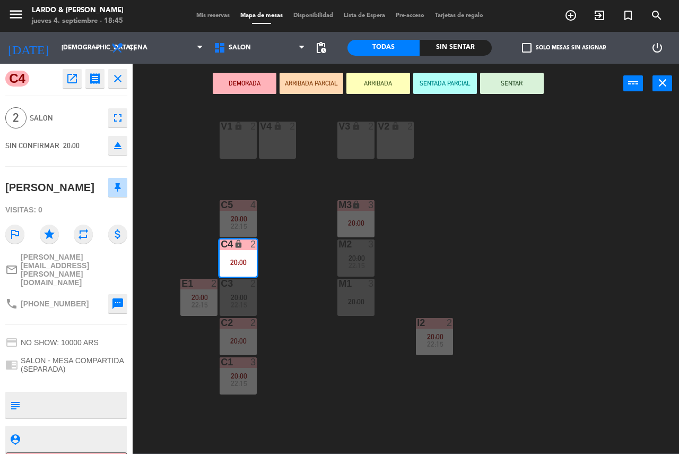
click at [151, 348] on div "V1 lock 2 V2 lock 2 V3 lock 2 V4 lock 2 C5 4 20:00 22:15 M3 lock 3 20:00 C4 loc…" at bounding box center [409, 278] width 539 height 350
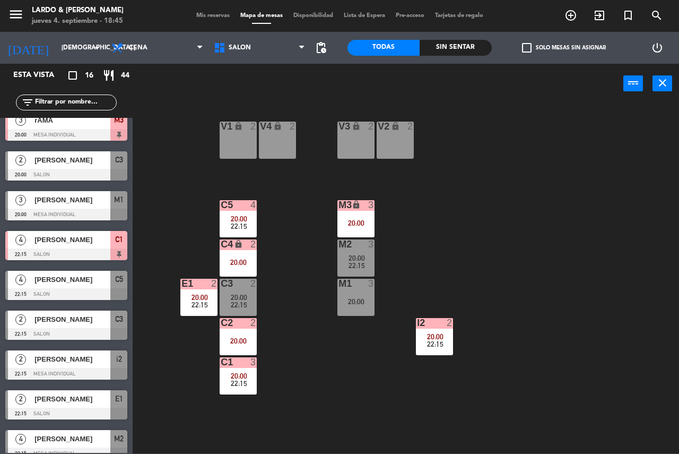
scroll to position [302, 0]
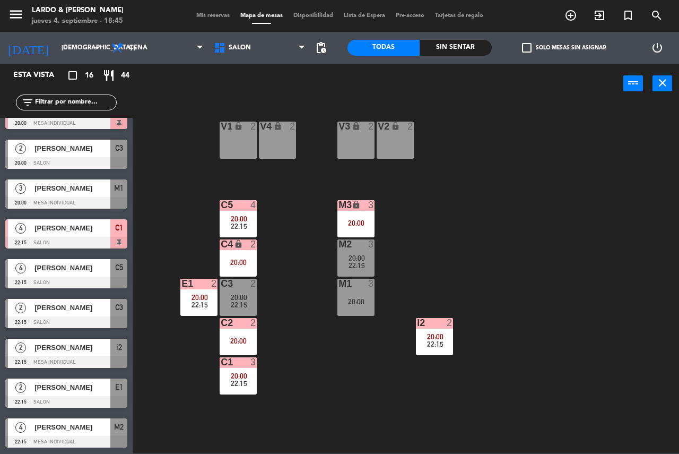
click at [75, 433] on div "[PERSON_NAME]" at bounding box center [71, 427] width 77 height 18
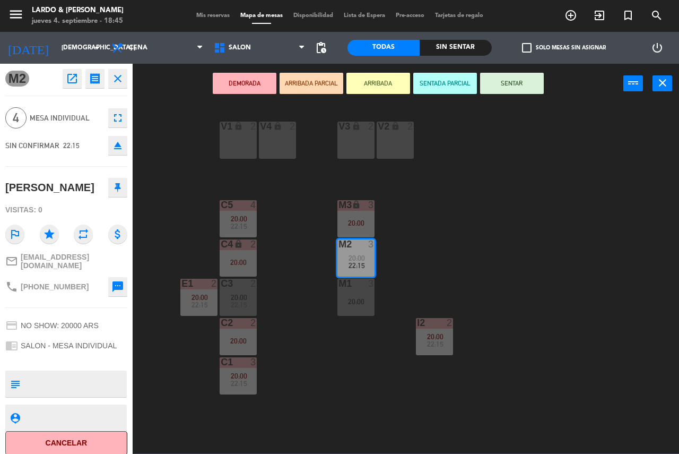
click at [233, 86] on button "DEMORADA" at bounding box center [245, 83] width 64 height 21
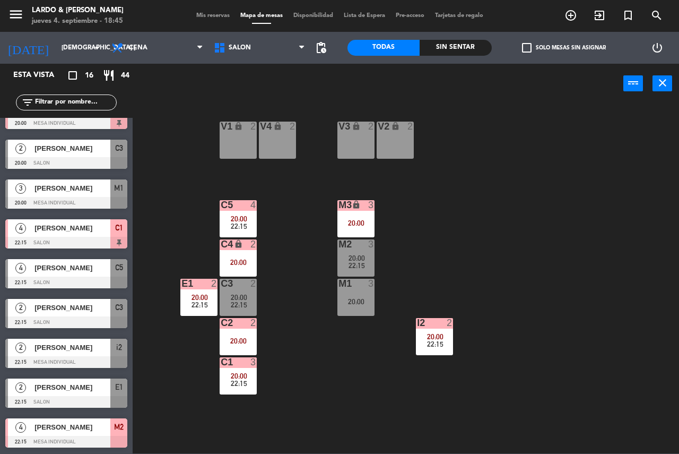
click at [68, 200] on div at bounding box center [66, 203] width 122 height 12
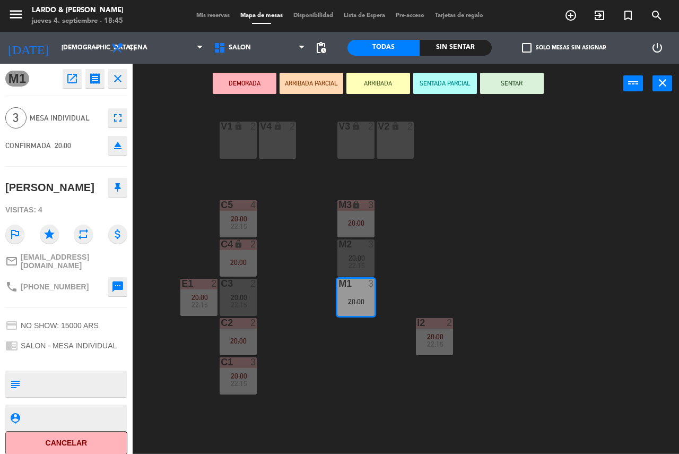
click at [239, 80] on button "DEMORADA" at bounding box center [245, 83] width 64 height 21
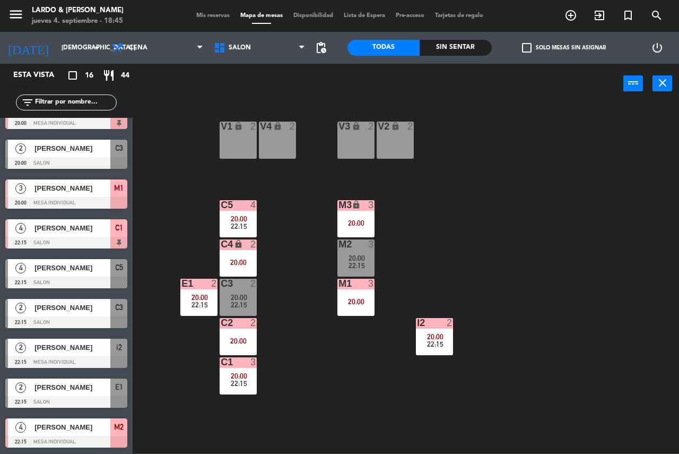
click at [65, 390] on span "[PERSON_NAME]" at bounding box center [72, 386] width 76 height 11
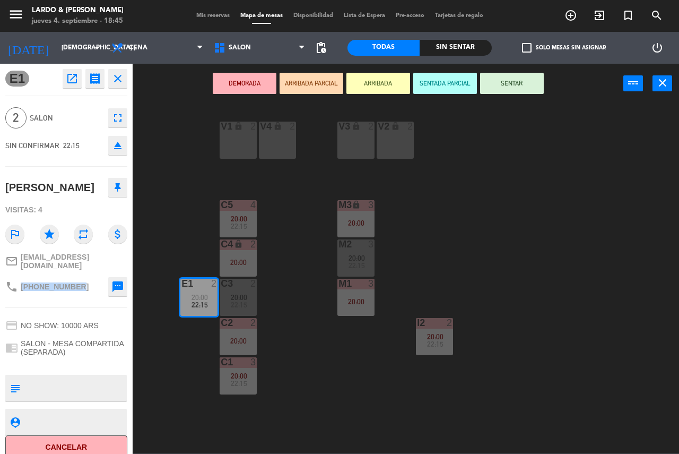
drag, startPoint x: 63, startPoint y: 284, endPoint x: 19, endPoint y: 288, distance: 44.2
click at [19, 288] on div "phone [PHONE_NUMBER] sms" at bounding box center [66, 286] width 122 height 27
copy div "[PHONE_NUMBER]"
click at [657, 270] on div "V1 lock 2 V2 lock 2 V3 lock 2 V4 lock 2 C5 4 20:00 22:15 M3 lock 3 20:00 C4 loc…" at bounding box center [409, 278] width 539 height 350
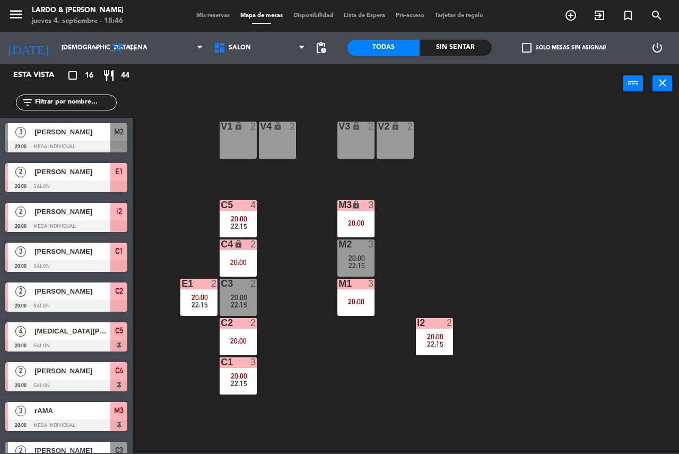
scroll to position [148, 0]
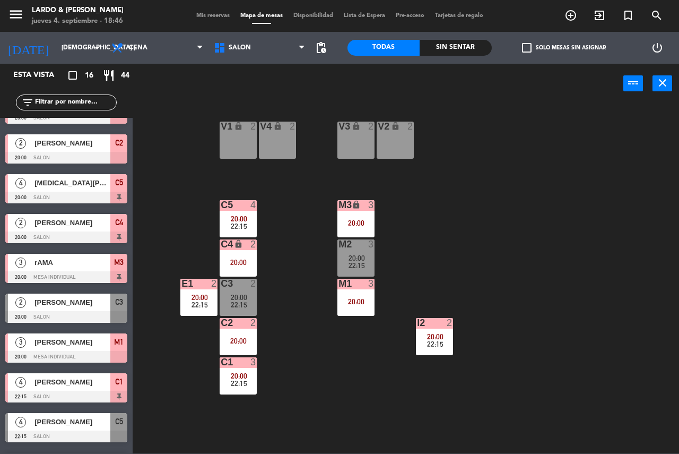
click at [442, 338] on span "20:00" at bounding box center [435, 336] width 16 height 8
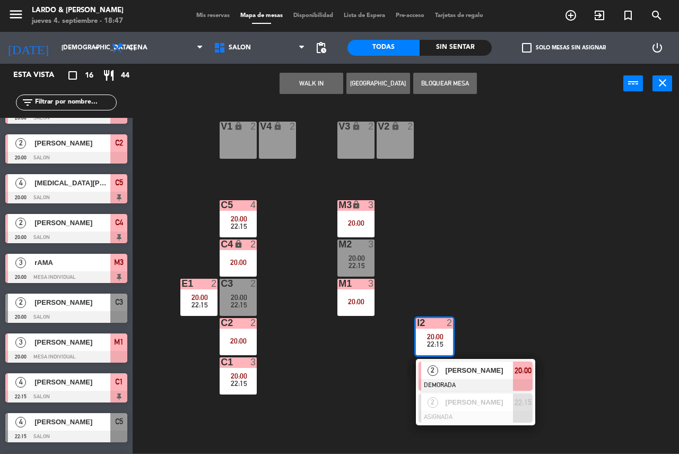
click at [427, 280] on div "V1 lock 2 V2 lock 2 V3 lock 2 V4 lock 2 C5 4 20:00 22:15 M3 lock 3 20:00 C4 loc…" at bounding box center [409, 278] width 539 height 350
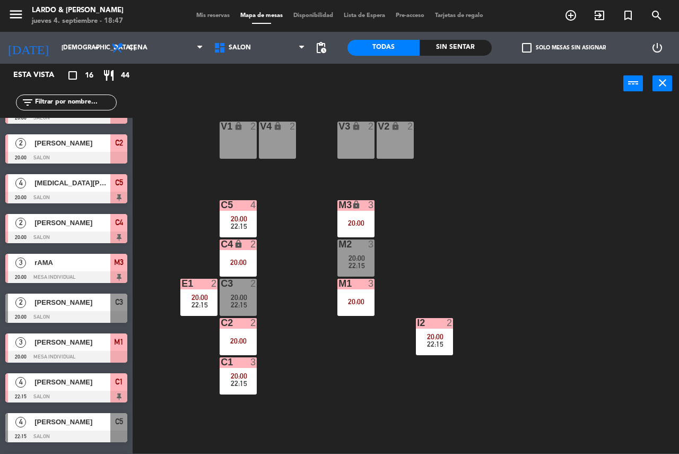
click at [360, 298] on div "20:00" at bounding box center [355, 301] width 37 height 7
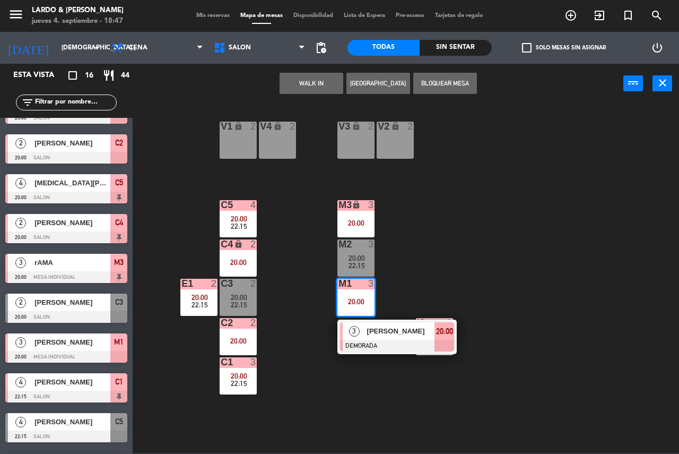
click at [458, 228] on div "V1 lock 2 V2 lock 2 V3 lock 2 V4 lock 2 C5 4 20:00 22:15 M3 lock 3 20:00 C4 loc…" at bounding box center [409, 278] width 539 height 350
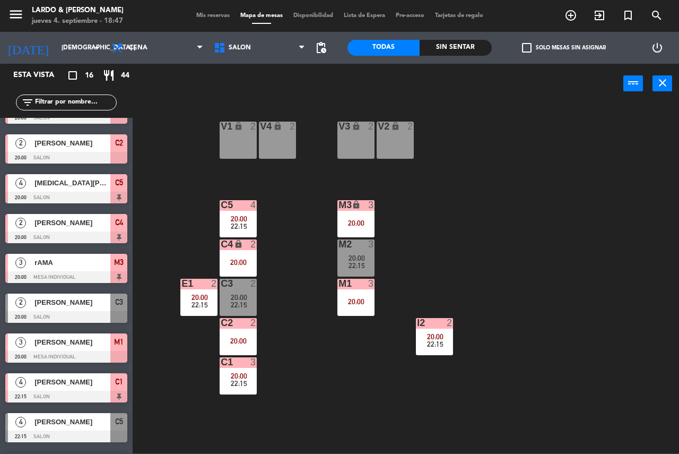
click at [363, 253] on div "M2 3 20:00 22:15" at bounding box center [355, 257] width 37 height 37
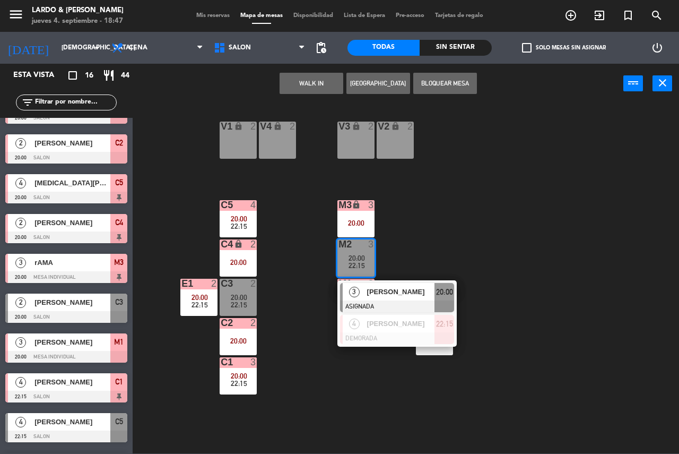
drag, startPoint x: 465, startPoint y: 255, endPoint x: 372, endPoint y: 226, distance: 97.3
click at [464, 255] on div "V1 lock 2 V2 lock 2 V3 lock 2 V4 lock 2 C5 4 20:00 22:15 M3 lock 3 20:00 C4 loc…" at bounding box center [409, 278] width 539 height 350
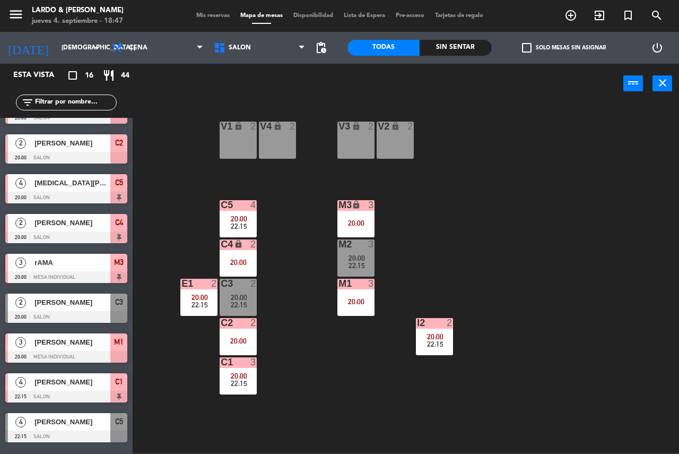
click at [369, 225] on div "20:00" at bounding box center [355, 222] width 37 height 7
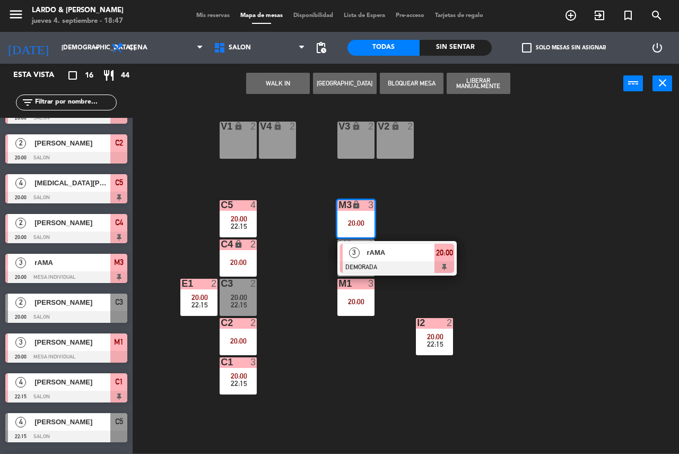
click at [269, 373] on div "V1 lock 2 V2 lock 2 V3 lock 2 V4 lock 2 C5 4 20:00 22:15 M3 lock 3 20:00 3 rAMA…" at bounding box center [409, 278] width 539 height 350
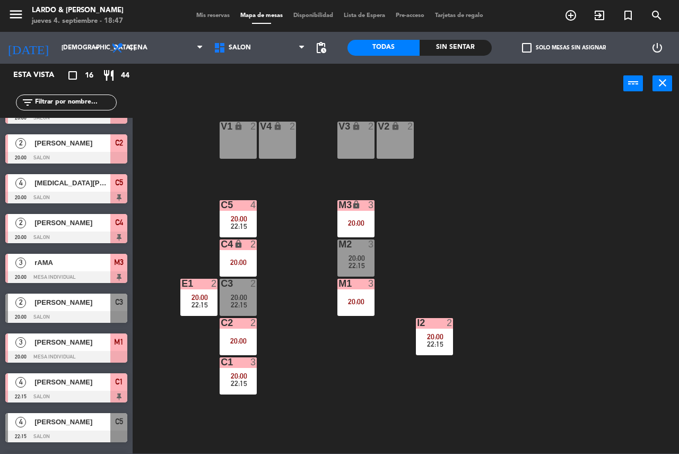
click at [231, 363] on div at bounding box center [239, 362] width 18 height 10
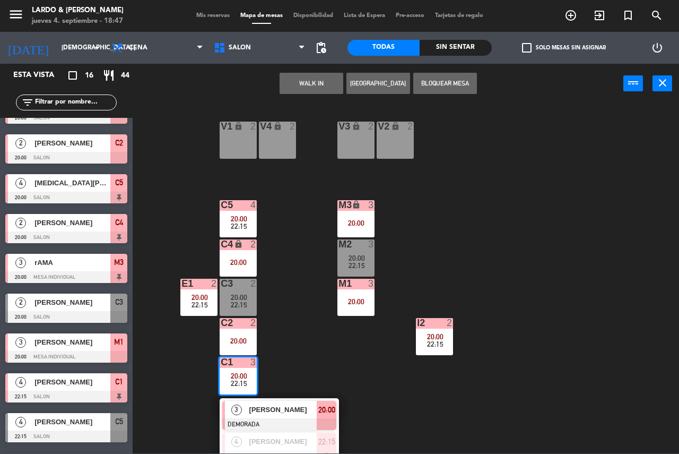
click at [309, 309] on div "V1 lock 2 V2 lock 2 V3 lock 2 V4 lock 2 C5 4 20:00 22:15 M3 lock 3 20:00 C4 loc…" at bounding box center [409, 278] width 539 height 350
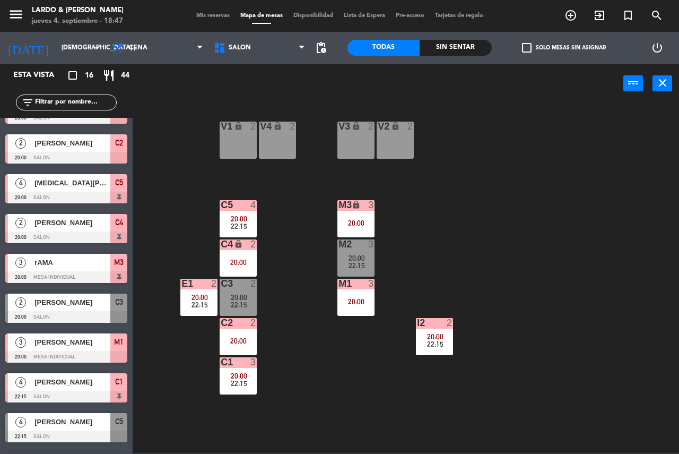
click at [237, 338] on div "20:00" at bounding box center [238, 340] width 37 height 7
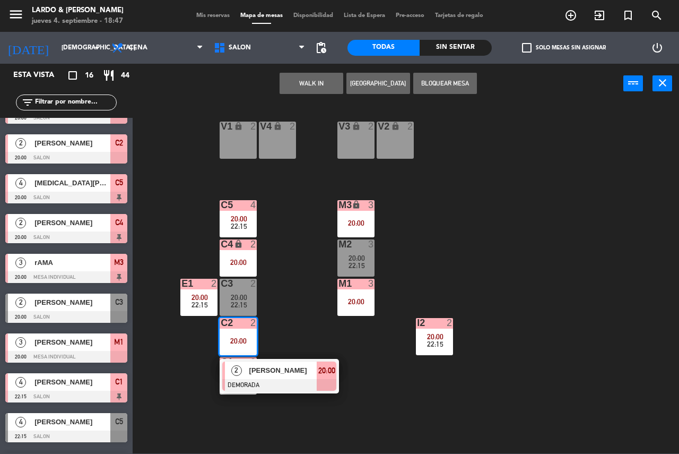
click at [273, 315] on div "V1 lock 2 V2 lock 2 V3 lock 2 V4 lock 2 C5 4 20:00 22:15 M3 lock 3 20:00 C4 loc…" at bounding box center [409, 278] width 539 height 350
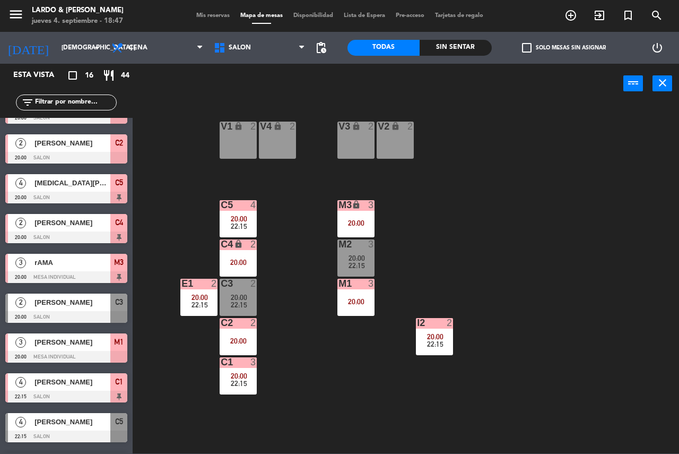
click at [248, 343] on div "20:00" at bounding box center [238, 340] width 37 height 7
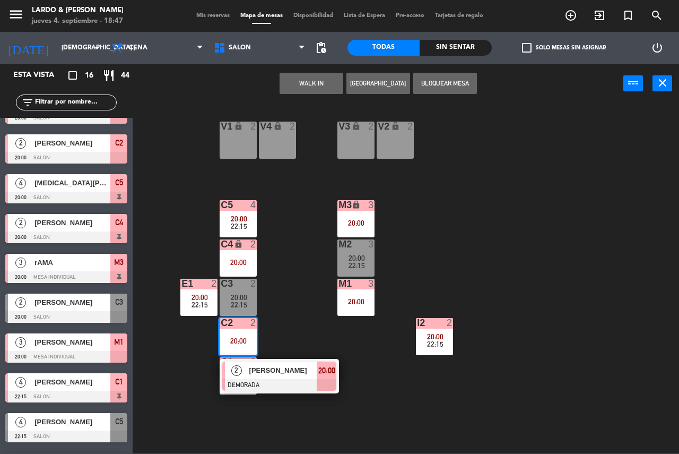
click at [273, 295] on div "V1 lock 2 V2 lock 2 V3 lock 2 V4 lock 2 C5 4 20:00 22:15 M3 lock 3 20:00 C4 loc…" at bounding box center [409, 278] width 539 height 350
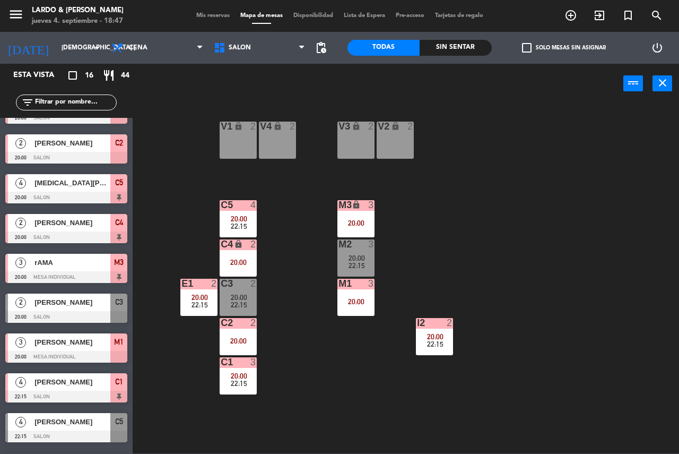
click at [250, 294] on div "20:00" at bounding box center [238, 296] width 37 height 7
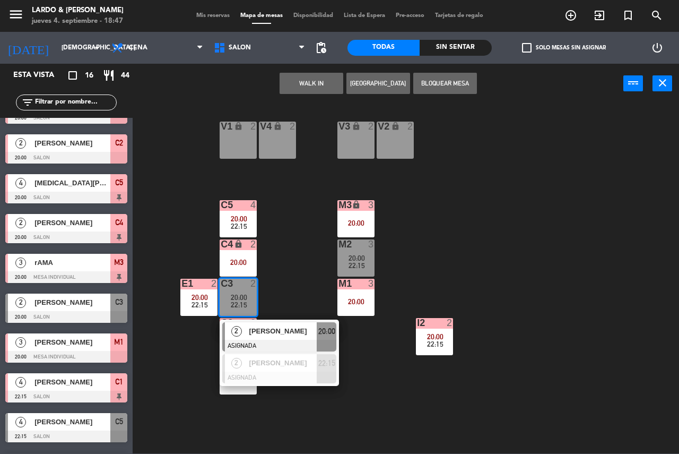
click at [282, 276] on div "V1 lock 2 V2 lock 2 V3 lock 2 V4 lock 2 C5 4 20:00 22:15 M3 lock 3 20:00 C4 loc…" at bounding box center [409, 278] width 539 height 350
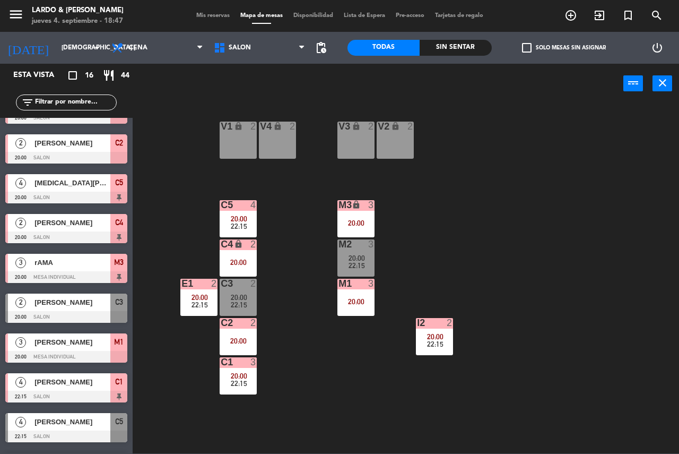
click at [202, 276] on div "V1 lock 2 V2 lock 2 V3 lock 2 V4 lock 2 C5 4 20:00 22:15 M3 lock 3 20:00 C4 loc…" at bounding box center [409, 278] width 539 height 350
click at [203, 290] on div "E1 2 20:00 22:15" at bounding box center [198, 296] width 37 height 37
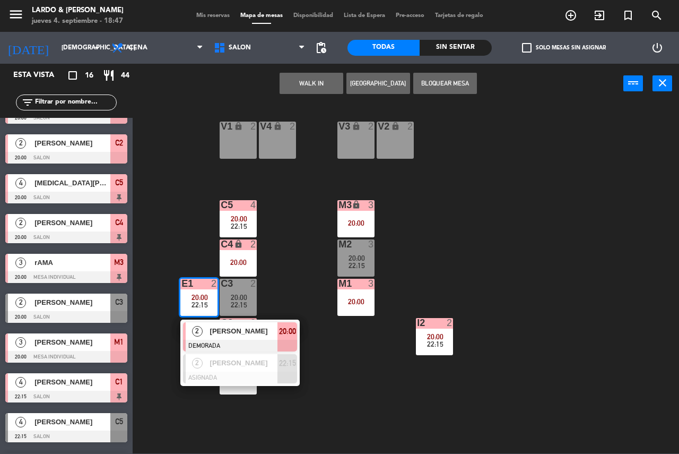
click at [193, 255] on div "V1 lock 2 V2 lock 2 V3 lock 2 V4 lock 2 C5 4 20:00 22:15 M3 lock 3 20:00 C4 loc…" at bounding box center [409, 278] width 539 height 350
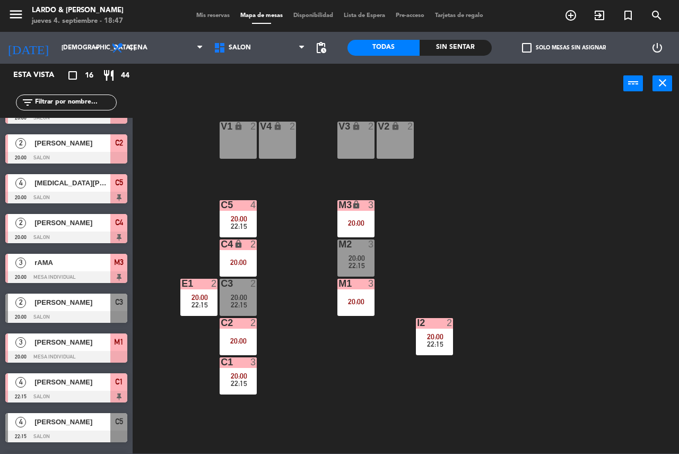
click at [239, 254] on div "C4 lock 2 20:00" at bounding box center [238, 257] width 37 height 37
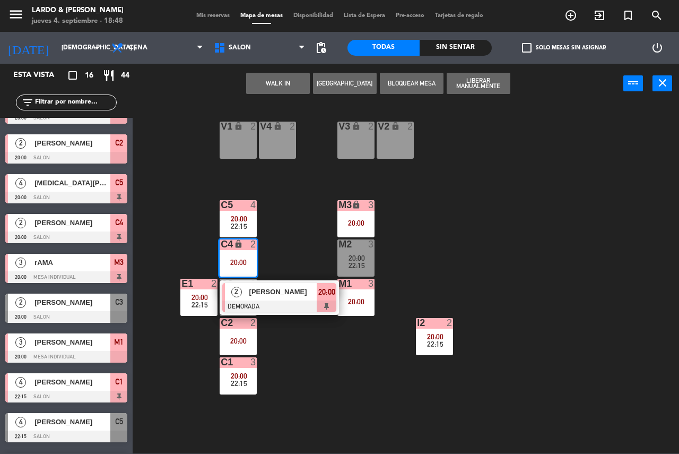
click at [316, 376] on div "V1 lock 2 V2 lock 2 V3 lock 2 V4 lock 2 C5 4 20:00 22:15 M3 lock 3 20:00 C4 loc…" at bounding box center [409, 278] width 539 height 350
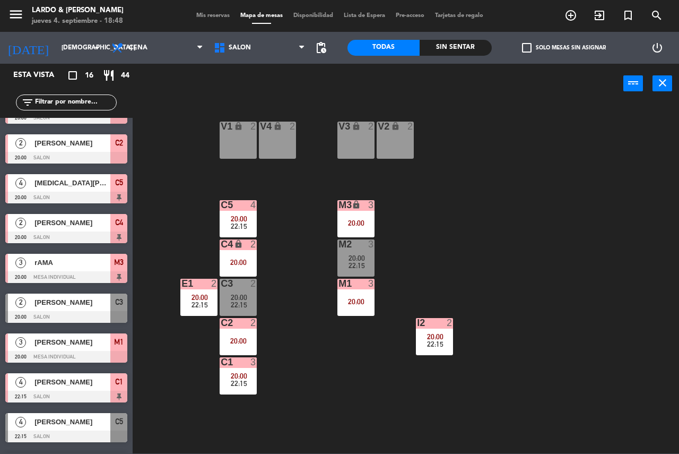
click at [234, 225] on span "22:15" at bounding box center [239, 226] width 16 height 8
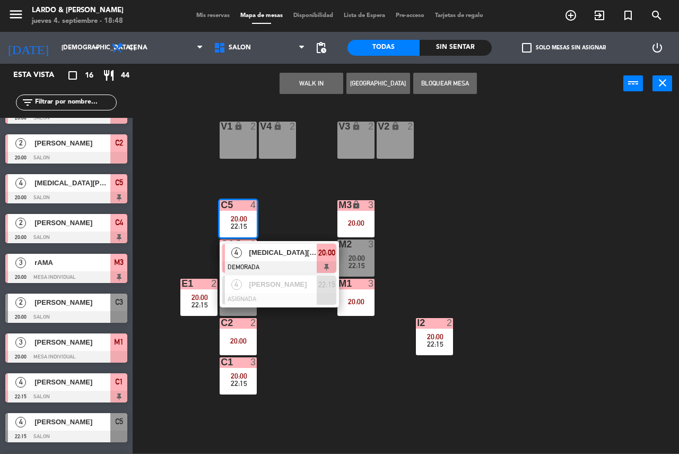
click at [314, 366] on div "V1 lock 2 V2 lock 2 V3 lock 2 V4 lock 2 C5 4 20:00 22:15 4 [MEDICAL_DATA][PERSO…" at bounding box center [409, 278] width 539 height 350
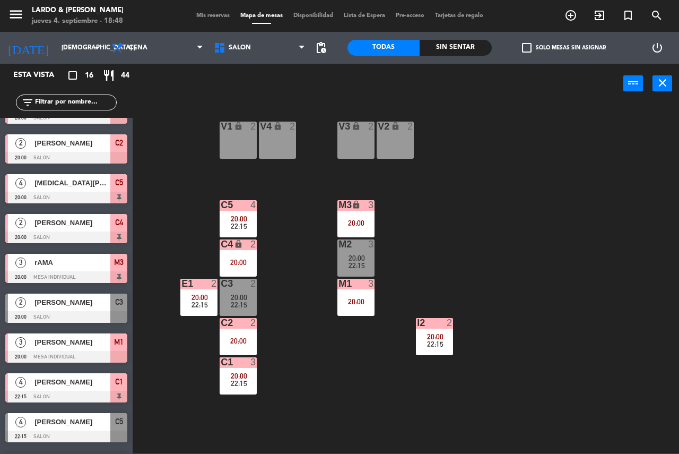
click at [239, 238] on div "V1 lock 2 V2 lock 2 V3 lock 2 V4 lock 2 C5 4 20:00 22:15 M3 lock 3 20:00 C4 loc…" at bounding box center [409, 278] width 539 height 350
click at [256, 266] on div "C4 lock 2 20:00" at bounding box center [238, 257] width 37 height 37
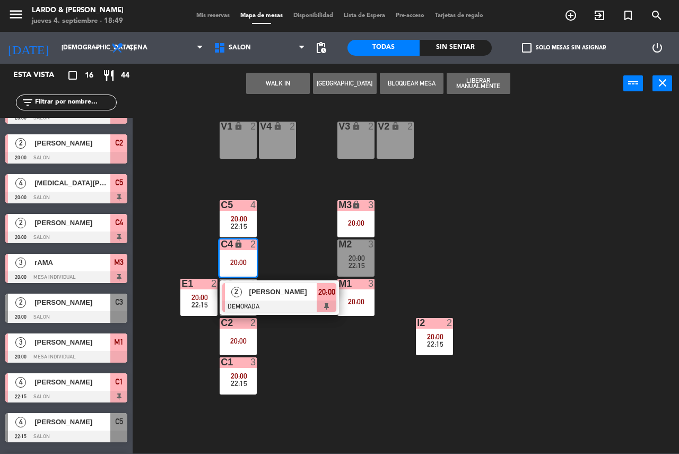
click at [468, 266] on div "V1 lock 2 V2 lock 2 V3 lock 2 V4 lock 2 C5 4 20:00 22:15 M3 lock 3 20:00 C4 loc…" at bounding box center [409, 278] width 539 height 350
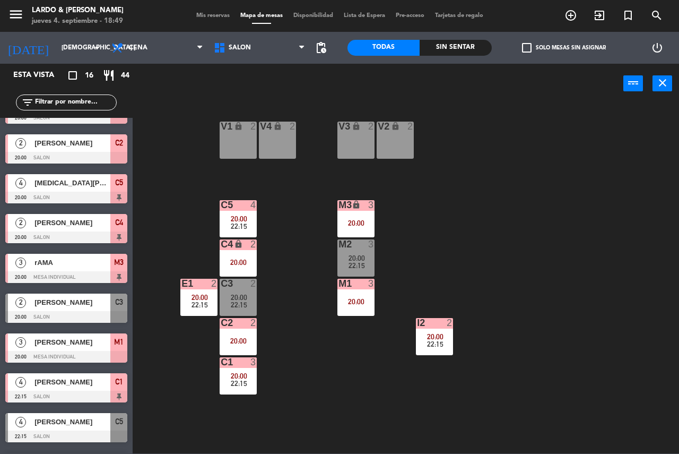
click at [447, 352] on div "i2 2 20:00 22:15" at bounding box center [434, 336] width 37 height 37
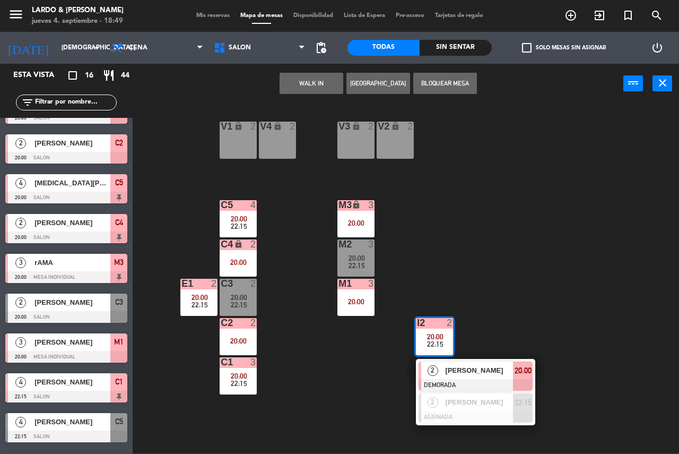
click at [448, 293] on div "V1 lock 2 V2 lock 2 V3 lock 2 V4 lock 2 C5 4 20:00 22:15 M3 lock 3 20:00 C4 loc…" at bounding box center [409, 278] width 539 height 350
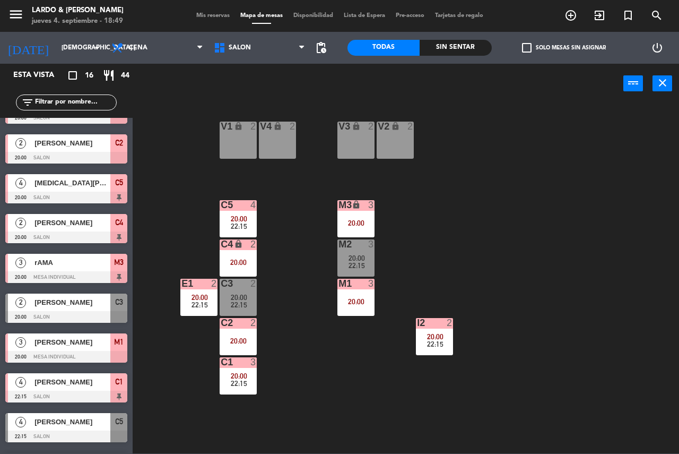
click at [356, 262] on span "22:15" at bounding box center [357, 265] width 16 height 8
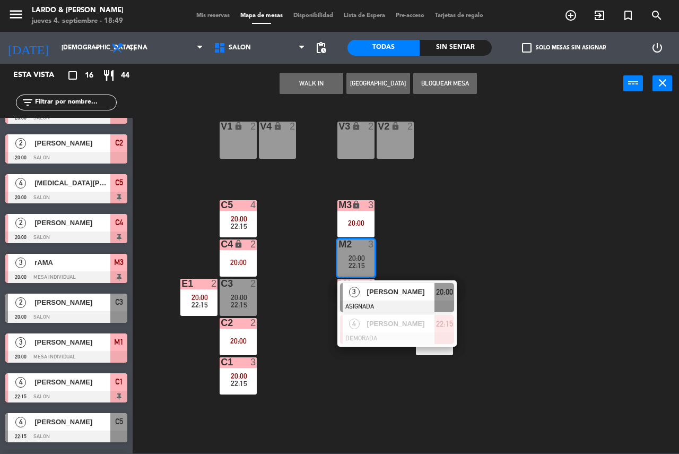
click at [290, 306] on div "V1 lock 2 V2 lock 2 V3 lock 2 V4 lock 2 C5 4 20:00 22:15 M3 lock 3 20:00 C4 loc…" at bounding box center [409, 278] width 539 height 350
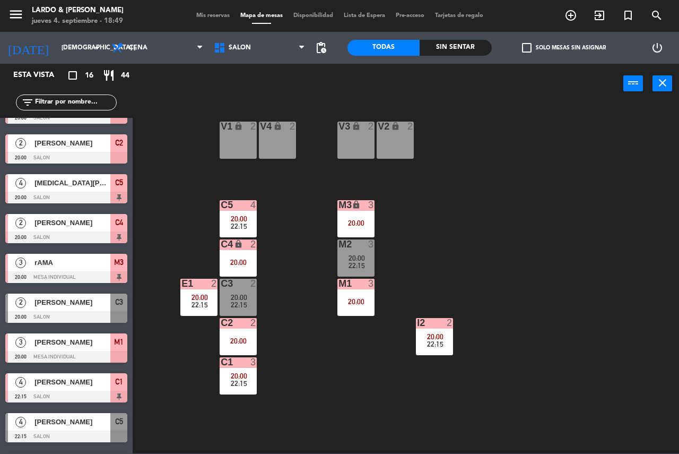
click at [223, 371] on div "C1 3 20:00 22:15" at bounding box center [238, 375] width 37 height 37
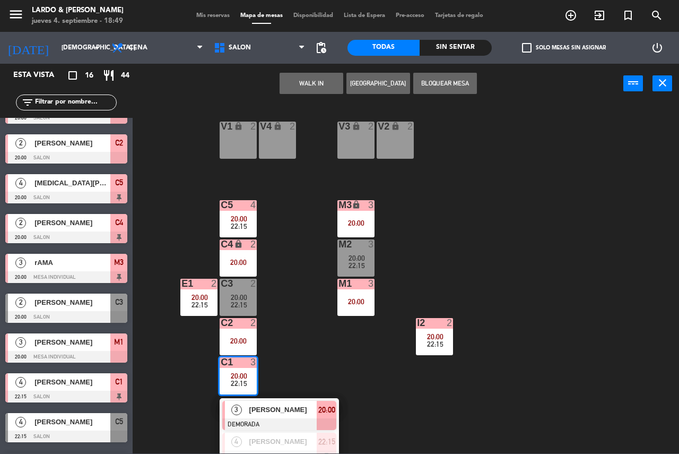
click at [288, 327] on div "V1 lock 2 V2 lock 2 V3 lock 2 V4 lock 2 C5 4 20:00 22:15 M3 lock 3 20:00 C4 loc…" at bounding box center [409, 278] width 539 height 350
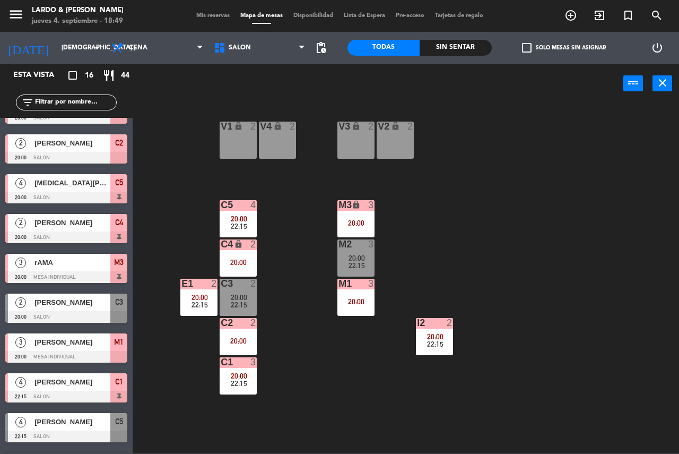
click at [239, 220] on span "20:00" at bounding box center [239, 218] width 16 height 8
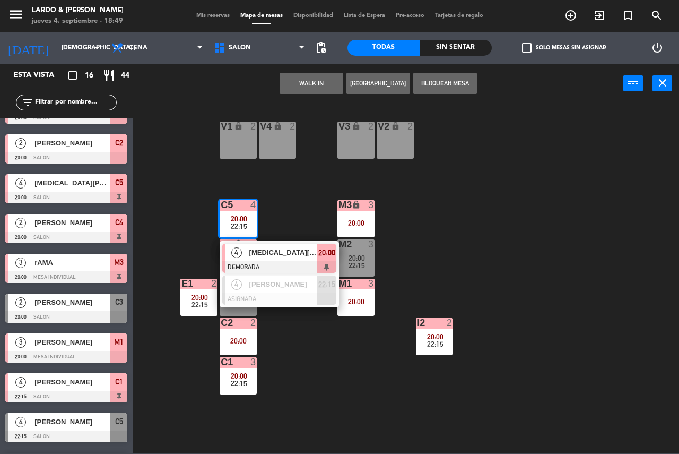
click at [314, 380] on div "V1 lock 2 V2 lock 2 V3 lock 2 V4 lock 2 C5 4 20:00 22:15 4 [MEDICAL_DATA][PERSO…" at bounding box center [409, 278] width 539 height 350
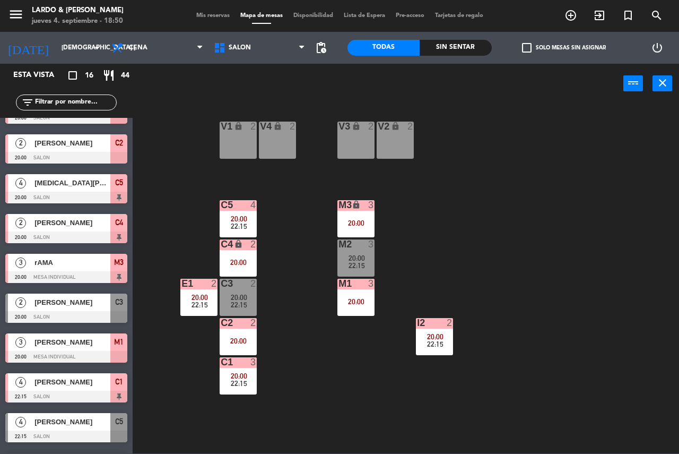
click at [258, 378] on div "V1 lock 2 V2 lock 2 V3 lock 2 V4 lock 2 C5 4 20:00 22:15 M3 lock 3 20:00 C4 loc…" at bounding box center [409, 278] width 539 height 350
click at [262, 388] on div "V1 lock 2 V2 lock 2 V3 lock 2 V4 lock 2 C5 4 20:00 22:15 M3 lock 3 20:00 C4 loc…" at bounding box center [409, 278] width 539 height 350
click at [259, 386] on div "V1 lock 2 V2 lock 2 V3 lock 2 V4 lock 2 C5 4 20:00 22:15 M3 lock 3 20:00 C4 loc…" at bounding box center [409, 278] width 539 height 350
click at [255, 385] on div "22:15" at bounding box center [238, 382] width 37 height 7
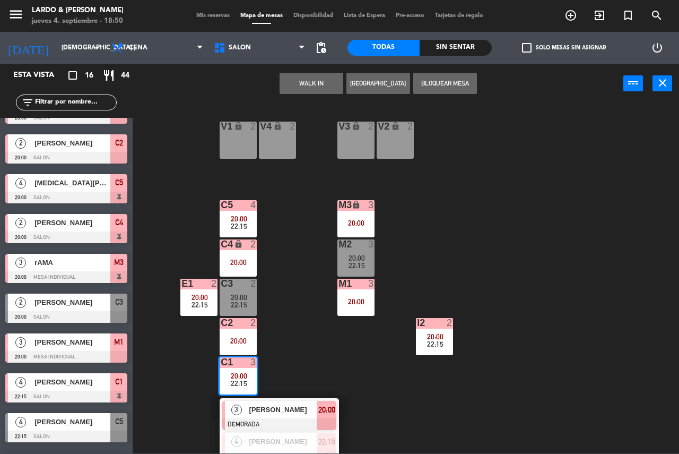
drag, startPoint x: 298, startPoint y: 323, endPoint x: 260, endPoint y: 314, distance: 39.2
click at [297, 323] on div "V1 lock 2 V2 lock 2 V3 lock 2 V4 lock 2 C5 4 20:00 22:15 M3 lock 3 20:00 C4 loc…" at bounding box center [409, 278] width 539 height 350
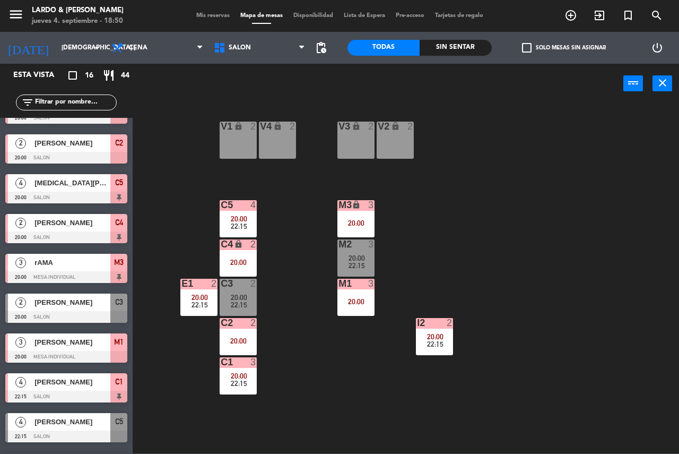
click at [248, 303] on div "22:15" at bounding box center [238, 304] width 37 height 7
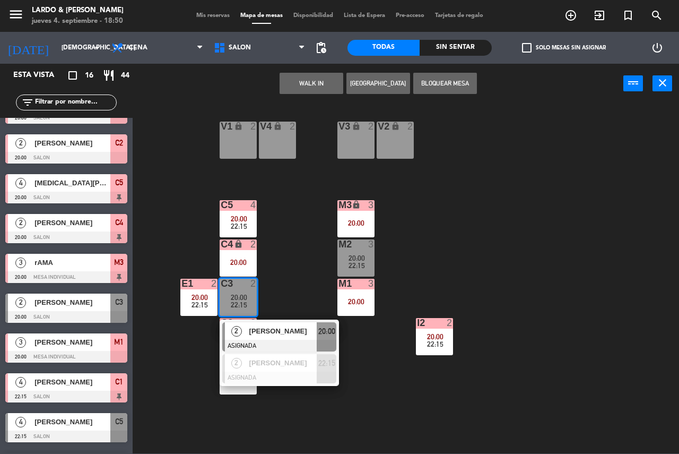
drag, startPoint x: 284, startPoint y: 304, endPoint x: 230, endPoint y: 305, distance: 53.6
click at [281, 304] on div "V1 lock 2 V2 lock 2 V3 lock 2 V4 lock 2 C5 4 20:00 22:15 M3 lock 3 20:00 C4 loc…" at bounding box center [409, 278] width 539 height 350
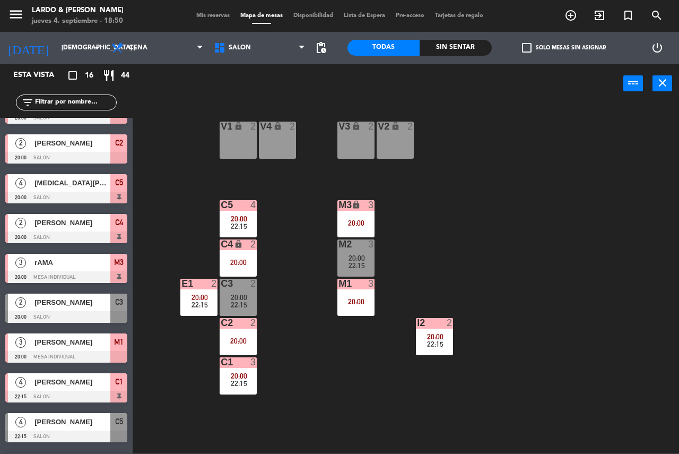
click at [210, 300] on div "20:00" at bounding box center [198, 296] width 37 height 7
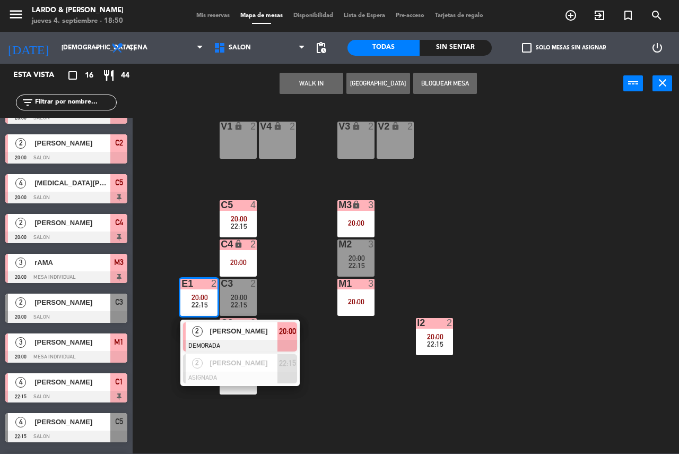
click at [264, 268] on div "V1 lock 2 V2 lock 2 V3 lock 2 V4 lock 2 C5 4 20:00 22:15 M3 lock 3 20:00 C4 loc…" at bounding box center [409, 278] width 539 height 350
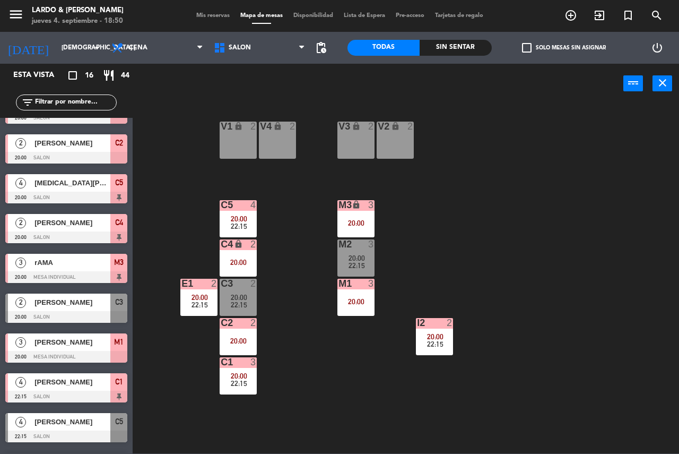
click at [249, 225] on div "22:15" at bounding box center [238, 225] width 37 height 7
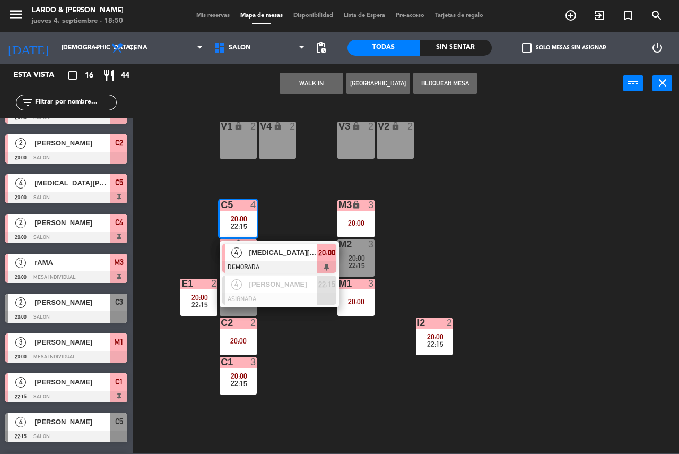
click at [307, 399] on div "V1 lock 2 V2 lock 2 V3 lock 2 V4 lock 2 C5 4 20:00 22:15 4 [MEDICAL_DATA][PERSO…" at bounding box center [409, 278] width 539 height 350
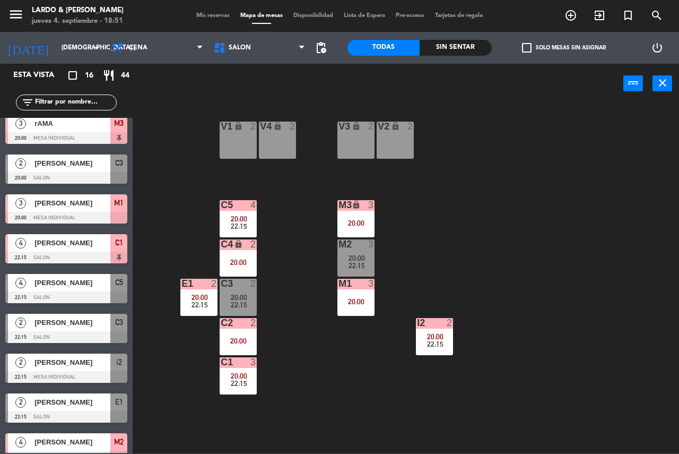
scroll to position [302, 0]
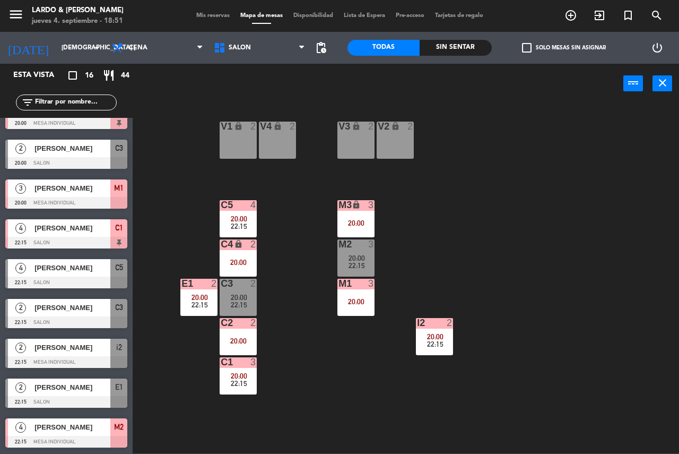
click at [82, 305] on span "[PERSON_NAME]" at bounding box center [72, 307] width 76 height 11
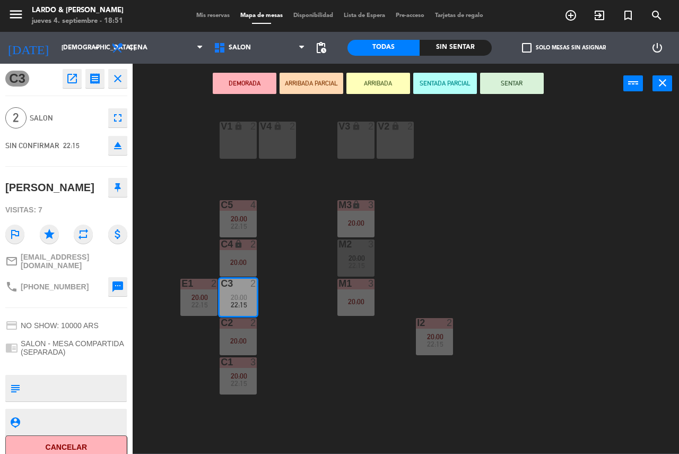
click at [252, 84] on button "DEMORADA" at bounding box center [245, 83] width 64 height 21
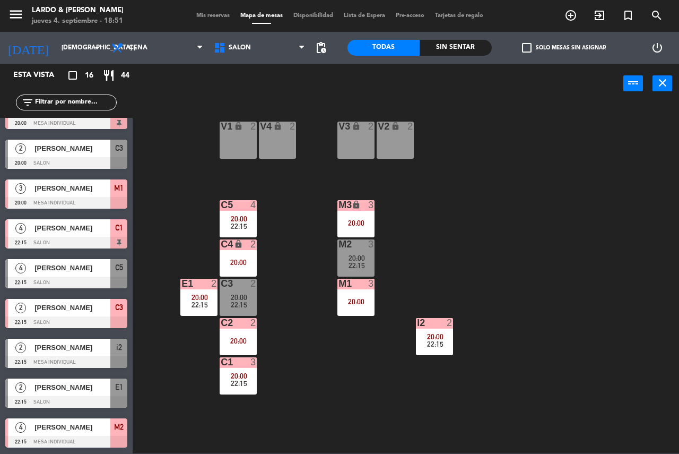
click at [81, 385] on span "[PERSON_NAME]" at bounding box center [72, 386] width 76 height 11
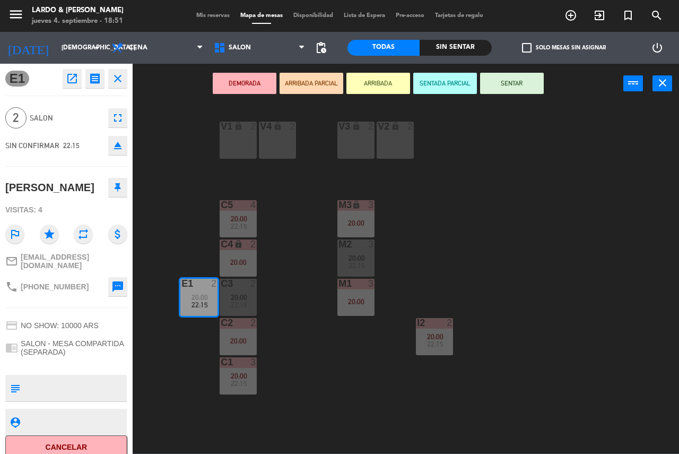
click at [241, 82] on button "DEMORADA" at bounding box center [245, 83] width 64 height 21
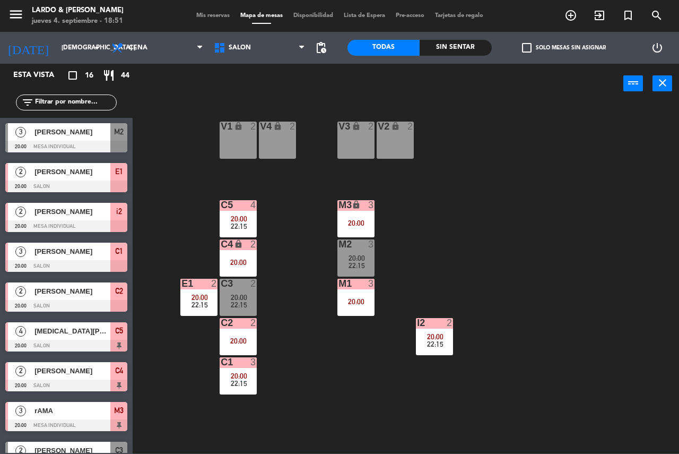
scroll to position [148, 0]
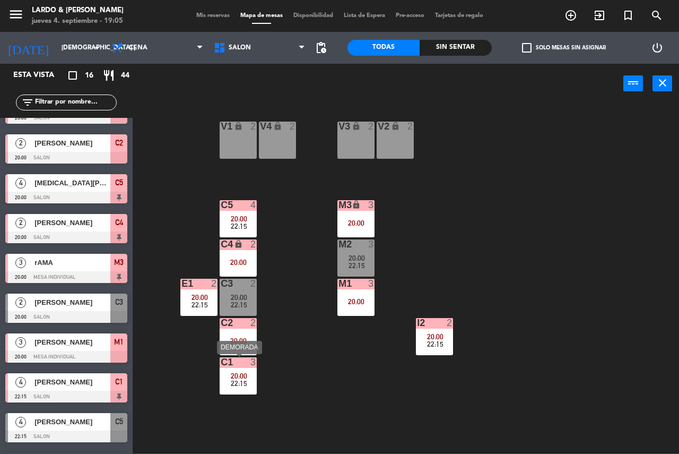
click at [223, 381] on div "22:15" at bounding box center [238, 382] width 37 height 7
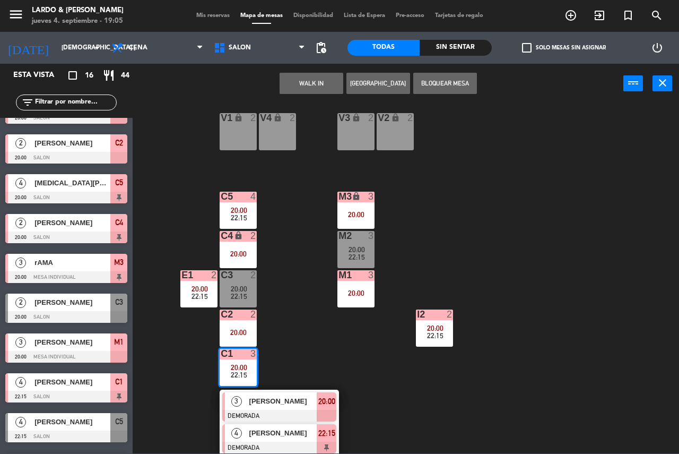
scroll to position [11, 0]
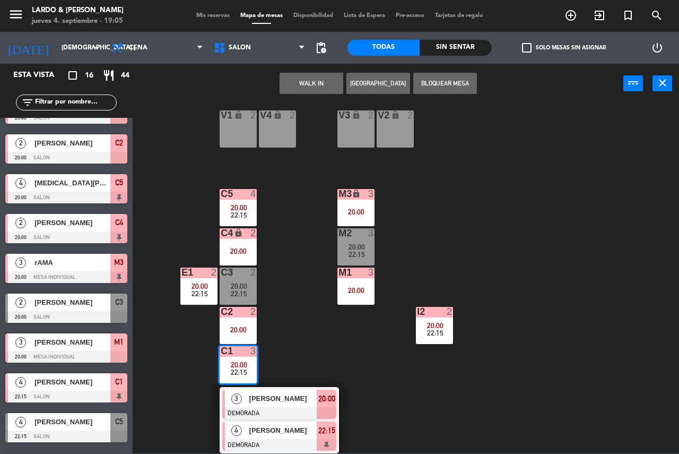
click at [268, 441] on div at bounding box center [279, 445] width 114 height 12
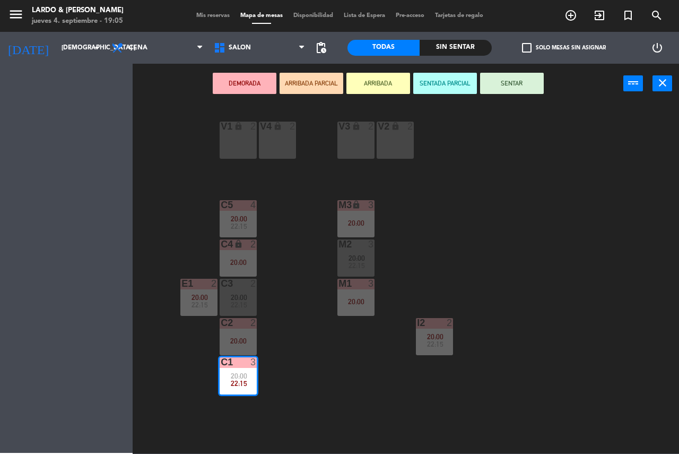
scroll to position [0, 0]
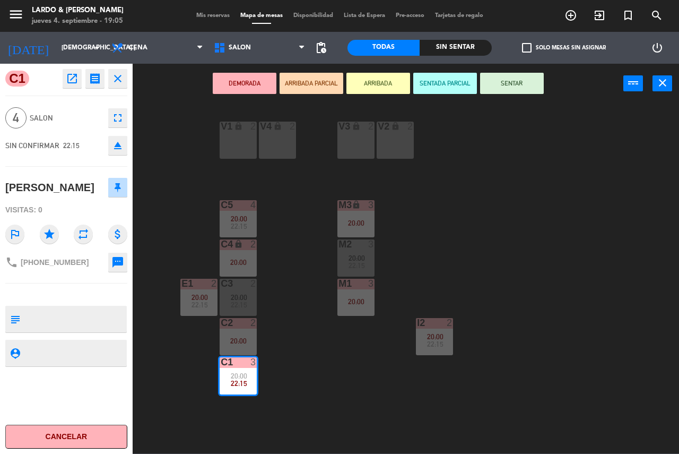
click at [168, 367] on div "V1 lock 2 V2 lock 2 V3 lock 2 V4 lock 2 C5 4 20:00 22:15 M3 lock 3 20:00 C4 loc…" at bounding box center [409, 278] width 539 height 350
